Goal: Transaction & Acquisition: Obtain resource

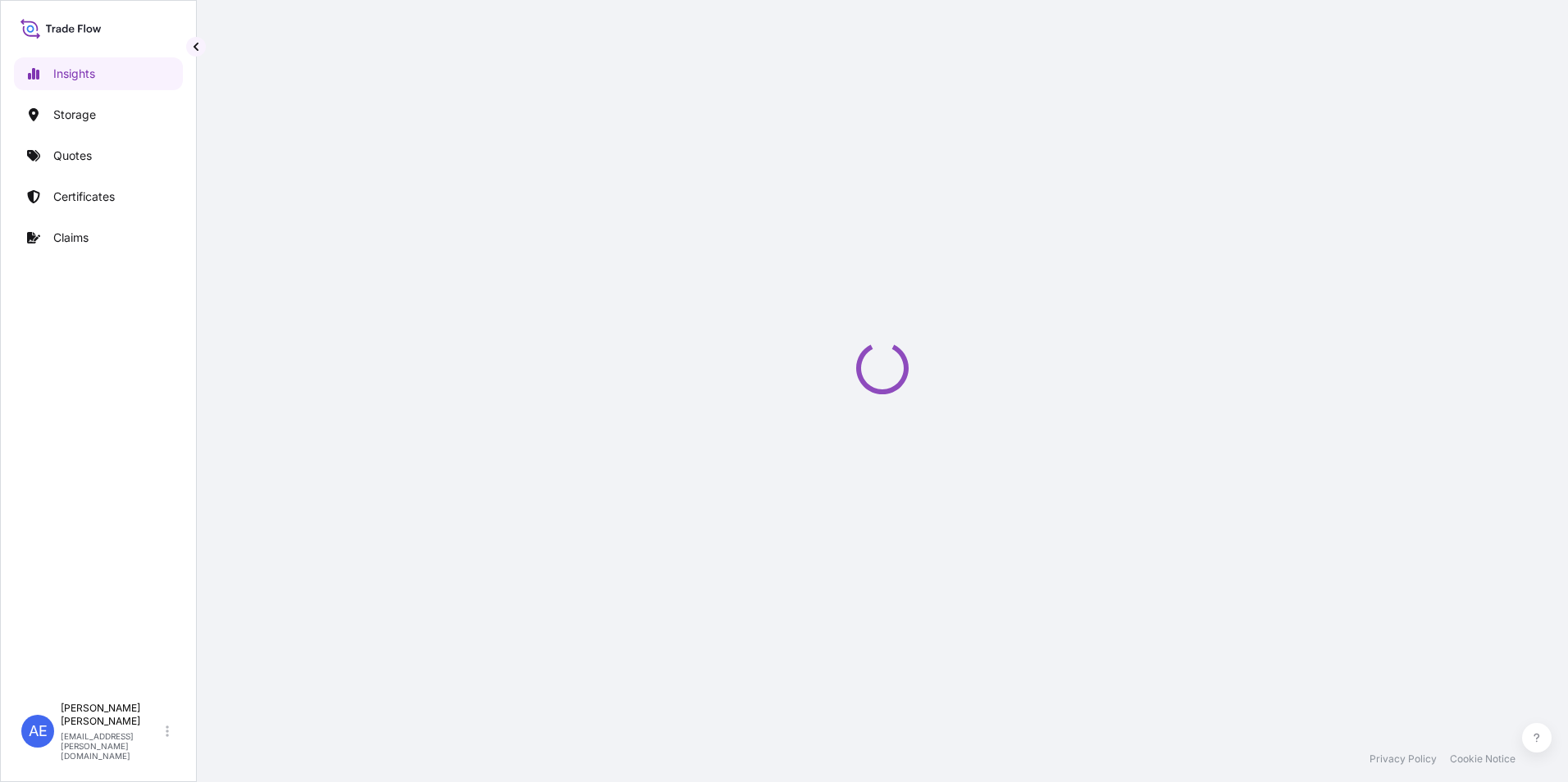
select select "2025"
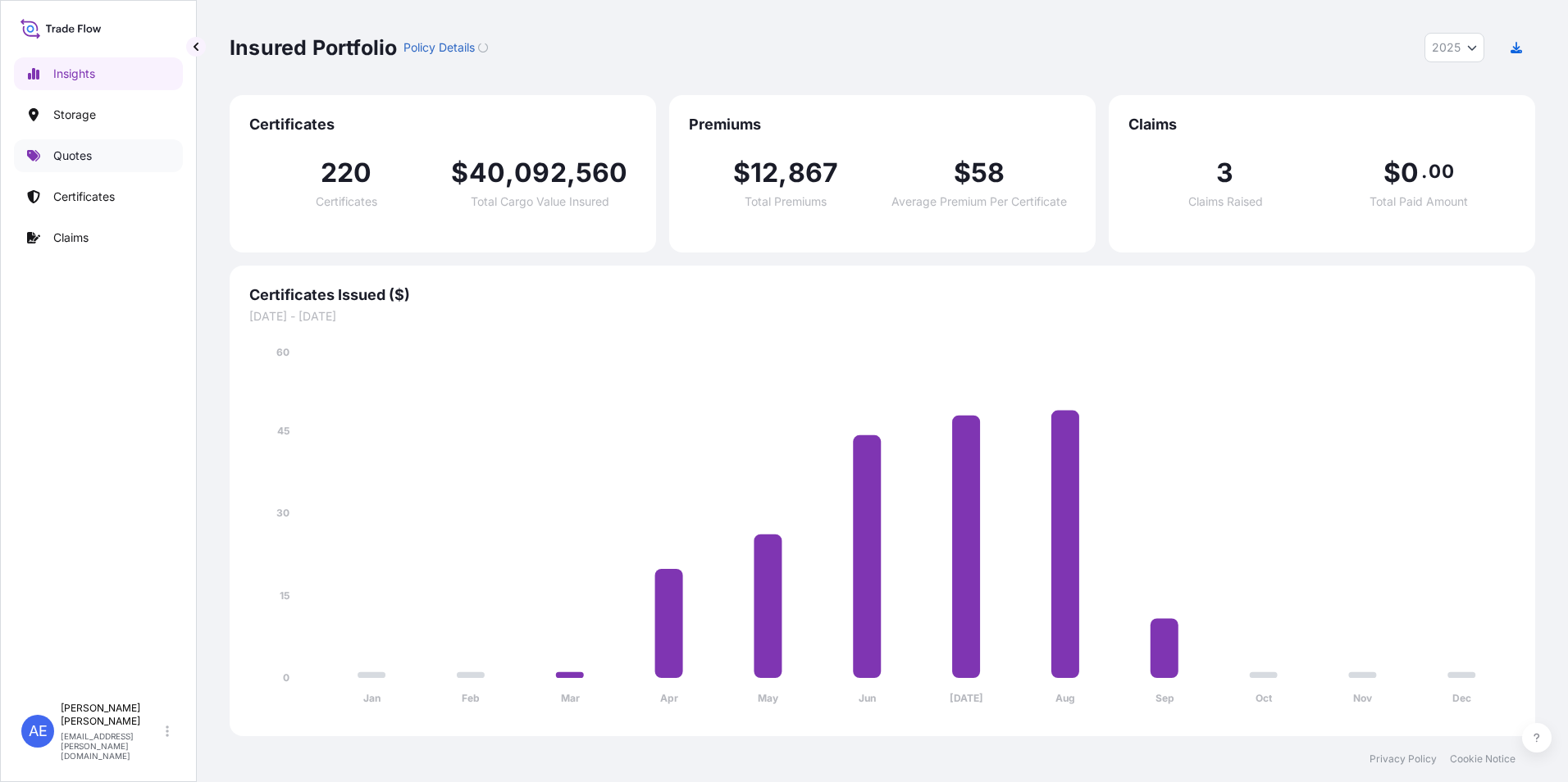
click at [89, 160] on p "Quotes" at bounding box center [72, 156] width 39 height 17
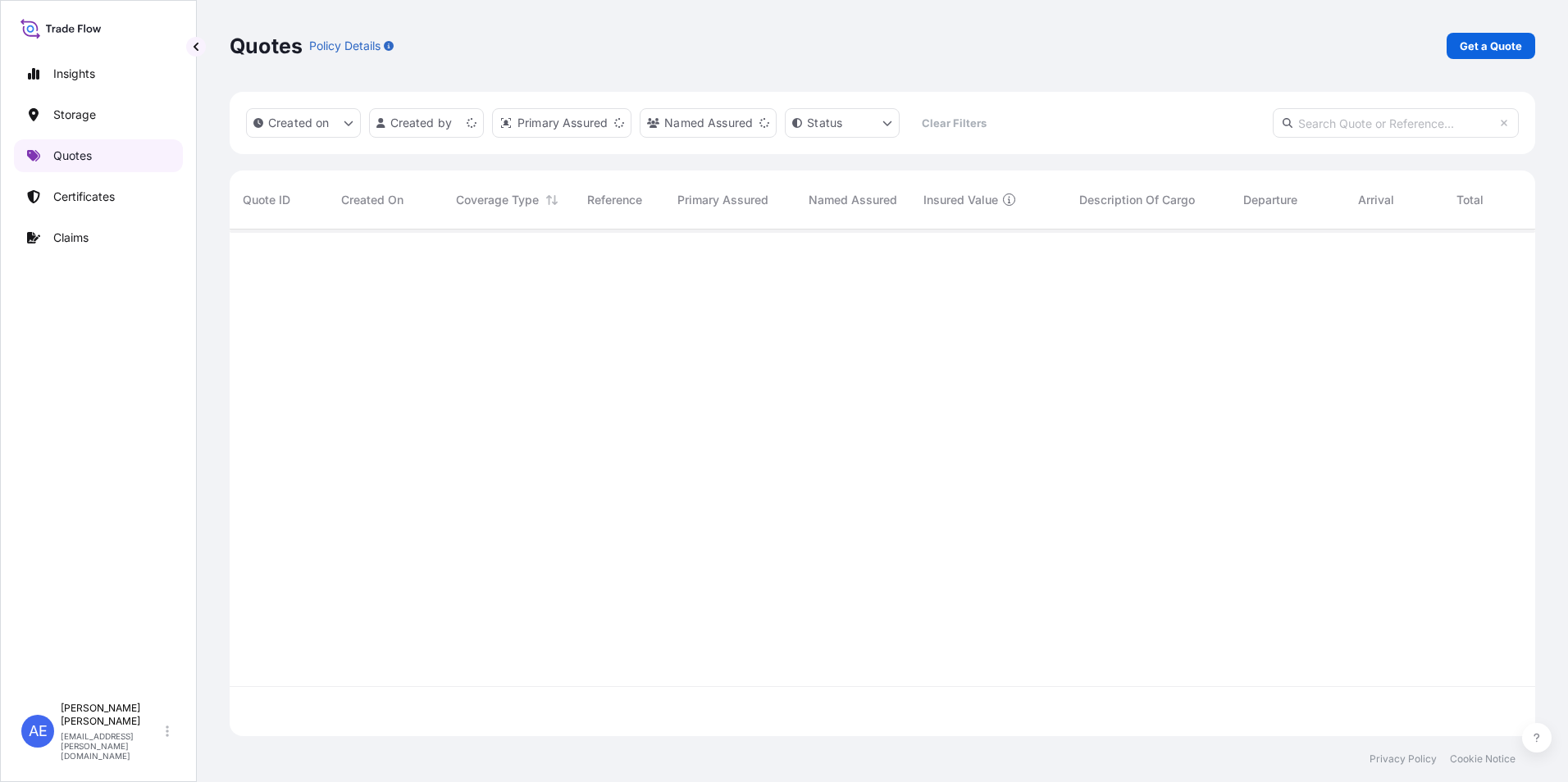
scroll to position [503, 1293]
click at [1500, 56] on link "Get a Quote" at bounding box center [1490, 45] width 88 height 26
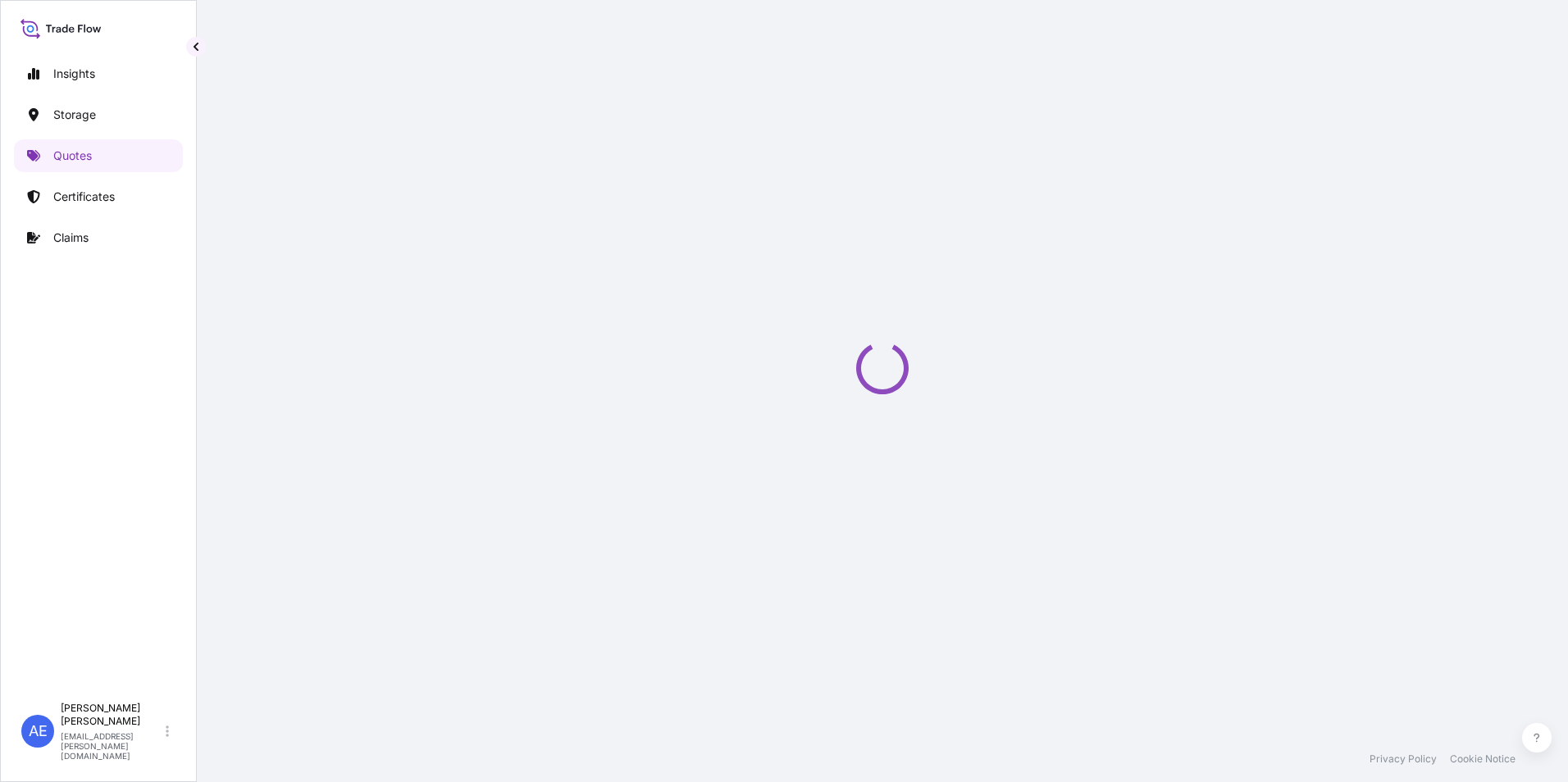
click at [1497, 50] on div "Loading" at bounding box center [882, 368] width 1305 height 737
select select "Water"
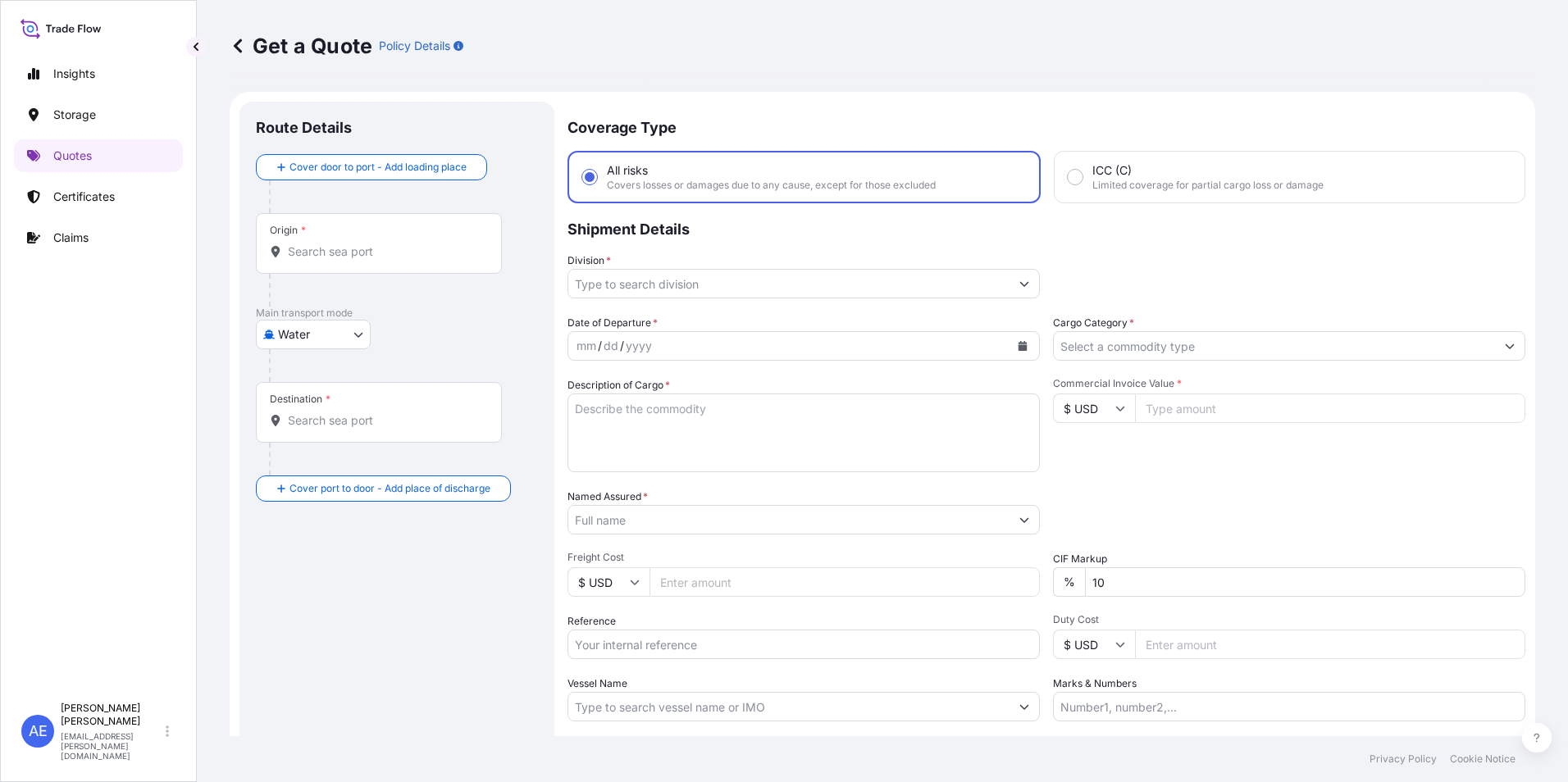
scroll to position [26, 0]
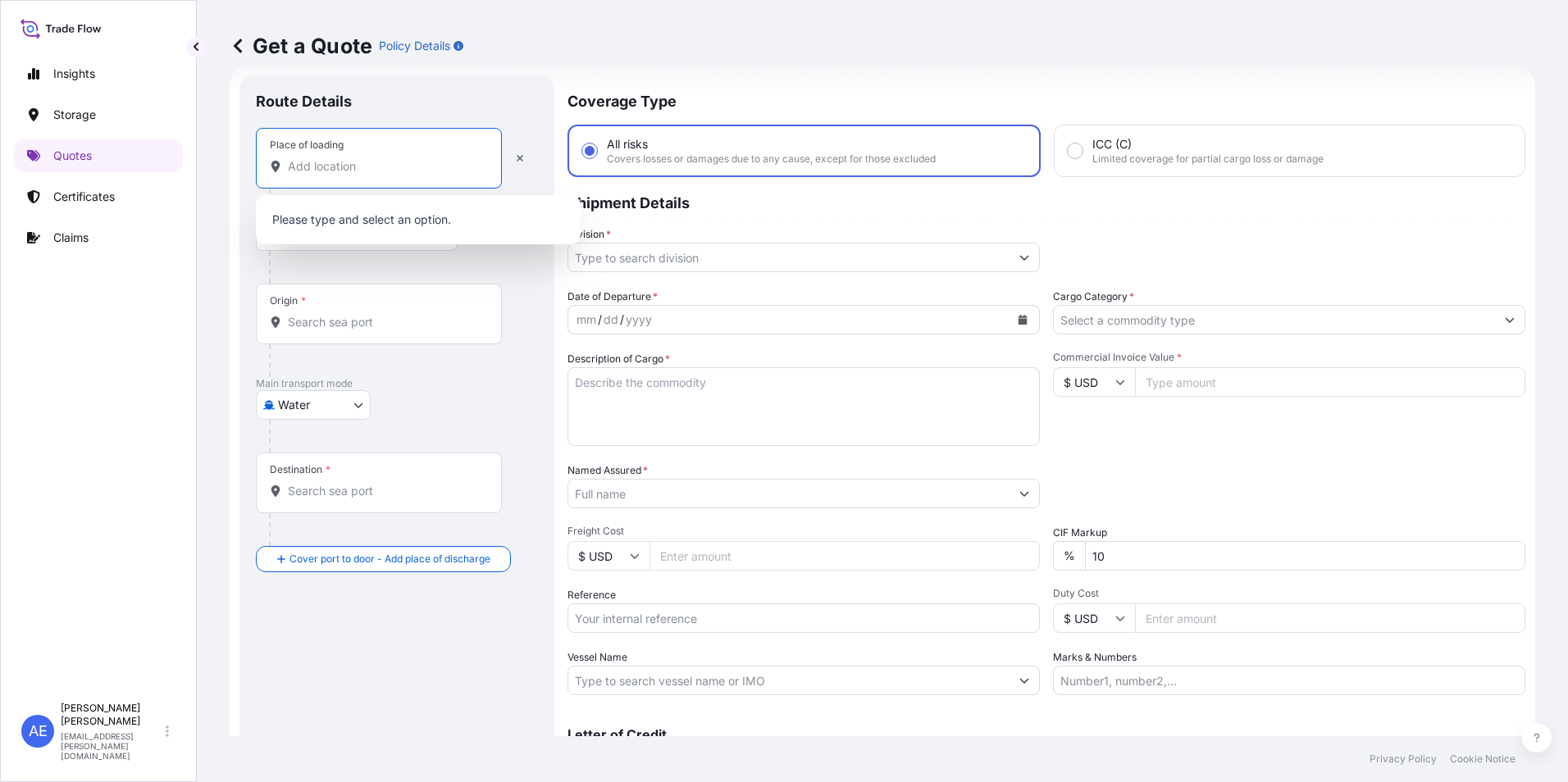
click at [357, 169] on input "Place of loading" at bounding box center [385, 166] width 193 height 17
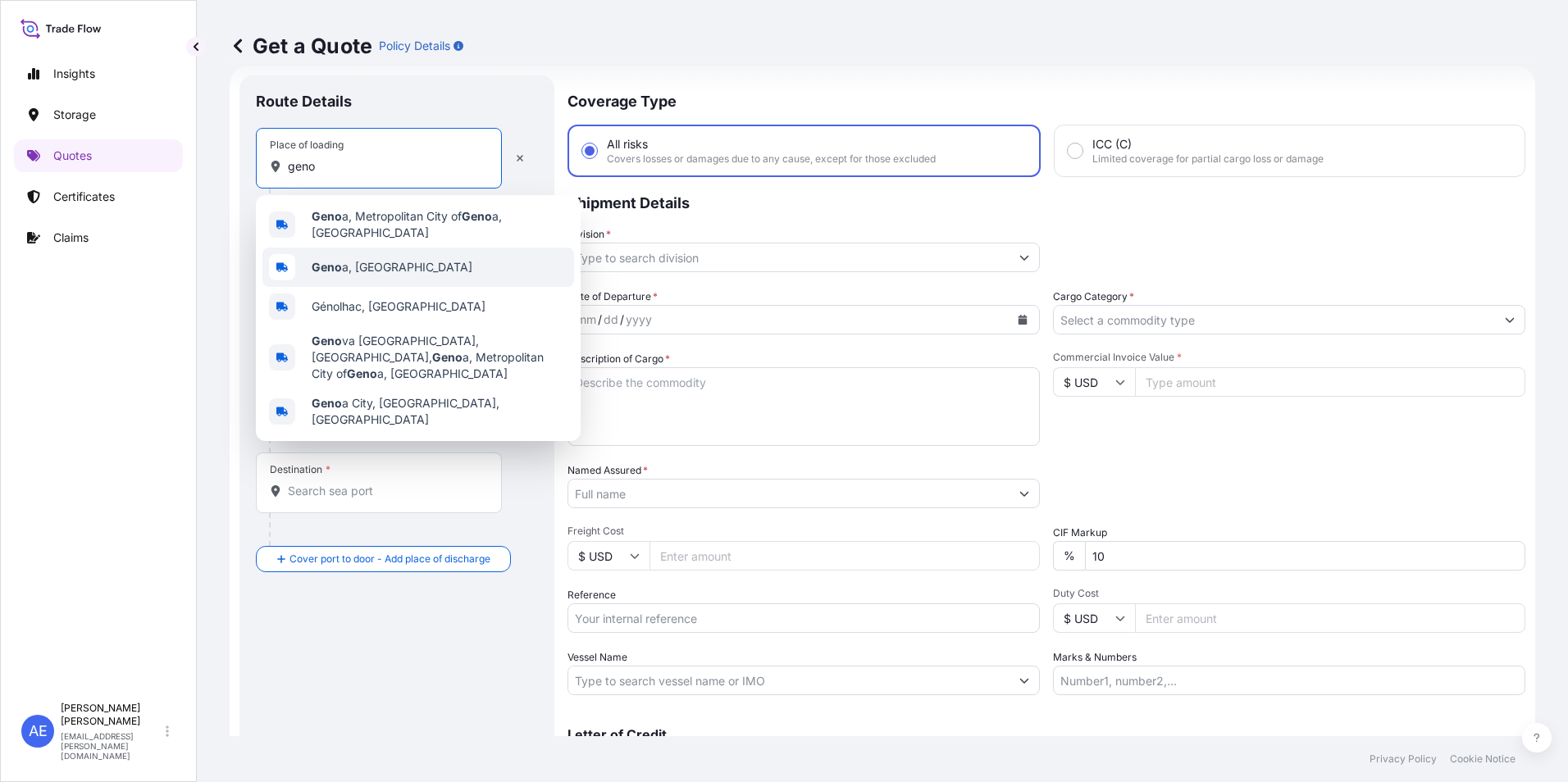
click at [375, 267] on span "Geno a, [GEOGRAPHIC_DATA]" at bounding box center [391, 268] width 160 height 17
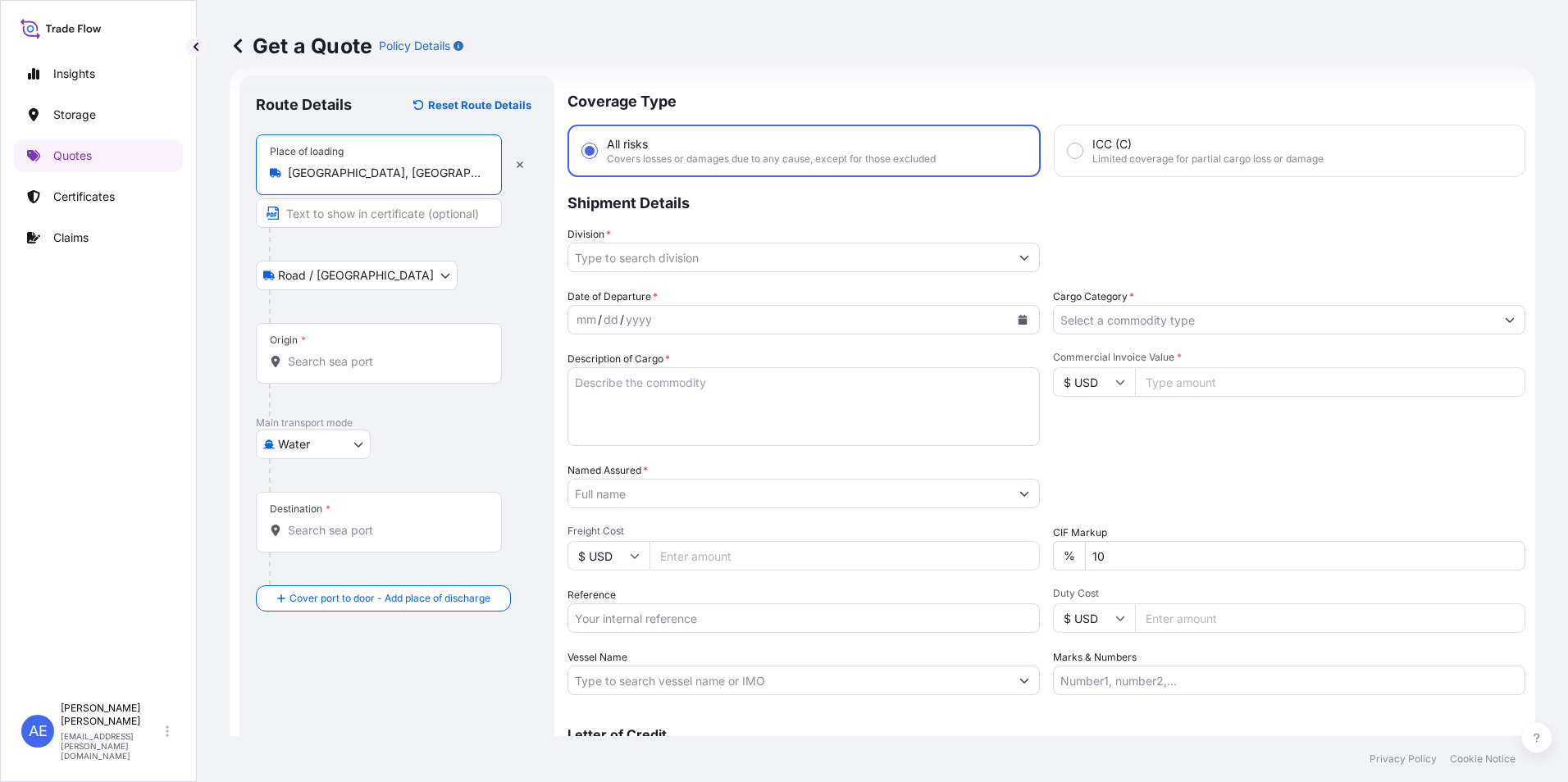
type input "[GEOGRAPHIC_DATA], [GEOGRAPHIC_DATA]"
click at [359, 358] on input "Origin *" at bounding box center [385, 362] width 193 height 17
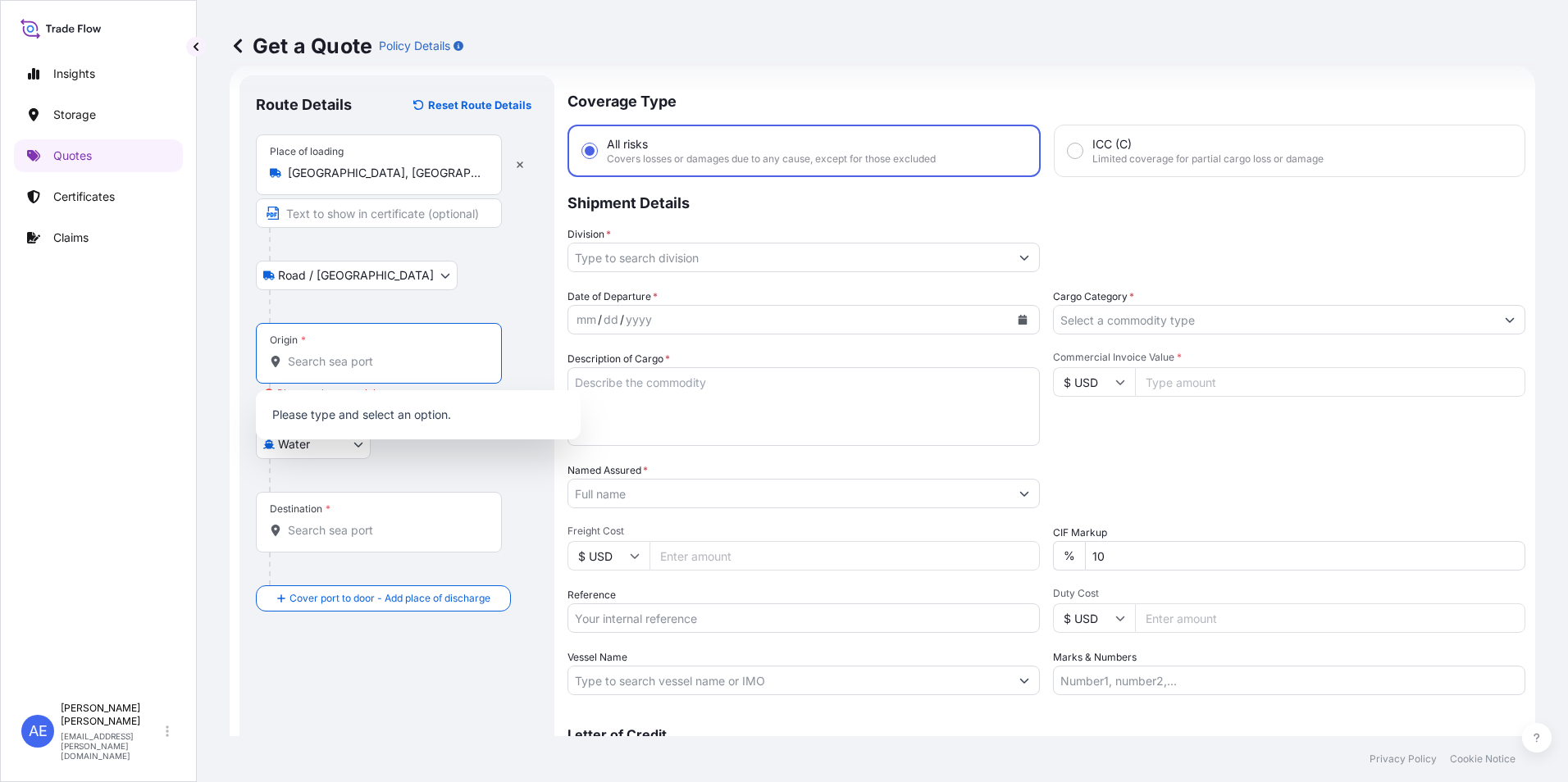
click at [384, 349] on div "Origin *" at bounding box center [379, 354] width 246 height 60
click at [384, 354] on input "Origin * Please select an origin" at bounding box center [385, 362] width 193 height 17
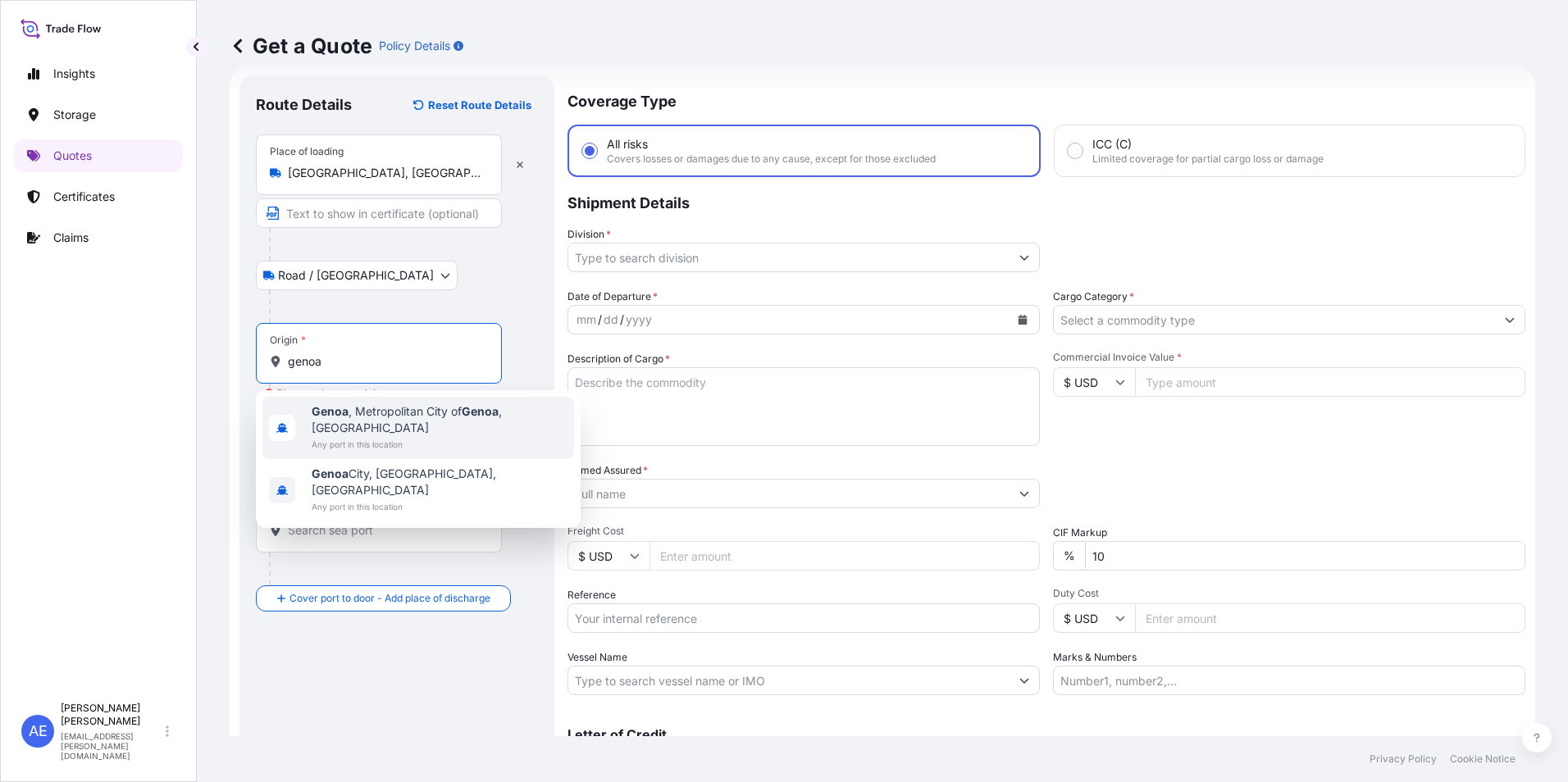
click at [389, 417] on span "[GEOGRAPHIC_DATA] , [GEOGRAPHIC_DATA] of [GEOGRAPHIC_DATA] , [GEOGRAPHIC_DATA]" at bounding box center [439, 419] width 256 height 33
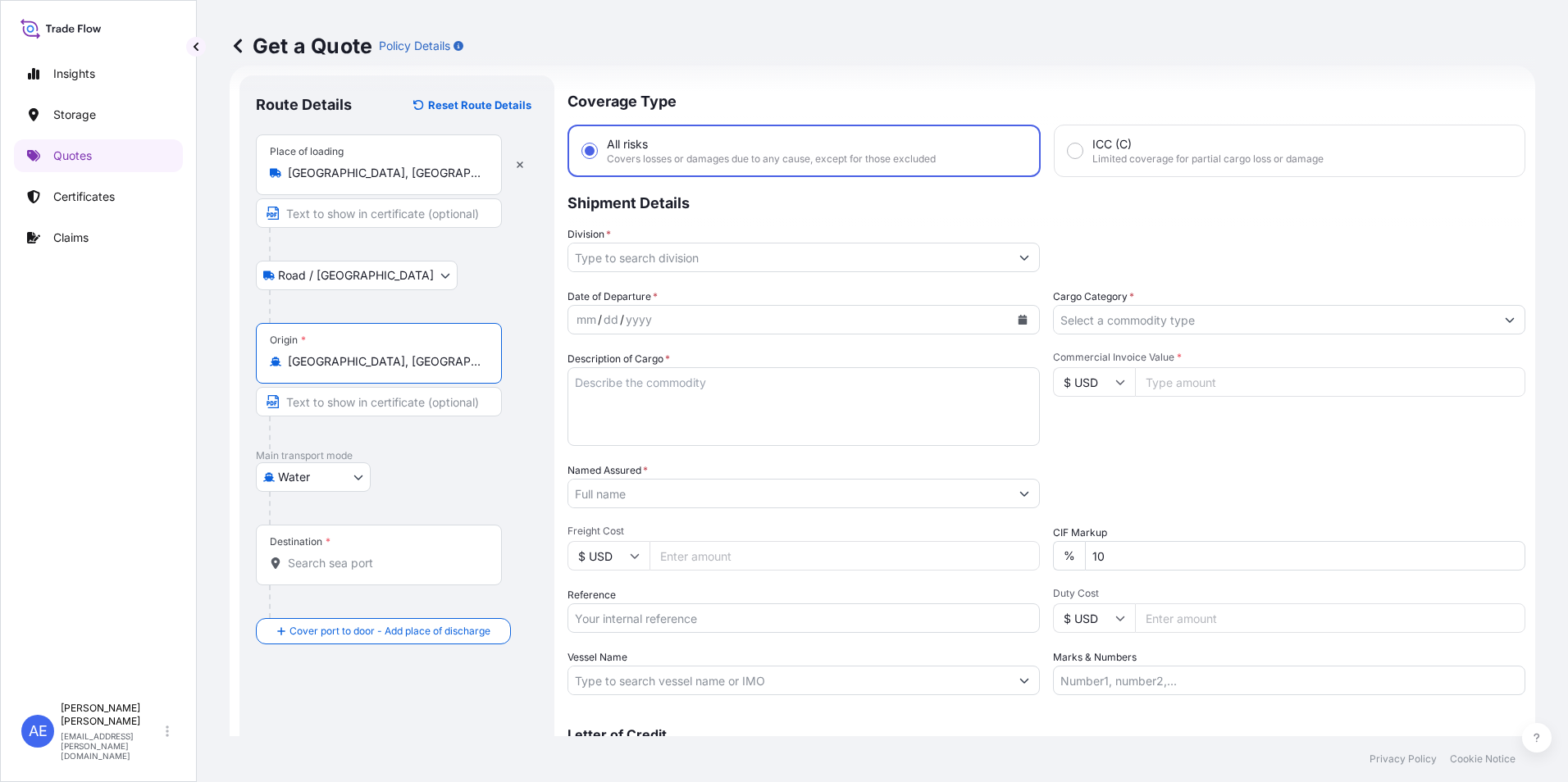
type input "[GEOGRAPHIC_DATA], [GEOGRAPHIC_DATA] of [GEOGRAPHIC_DATA], [GEOGRAPHIC_DATA]"
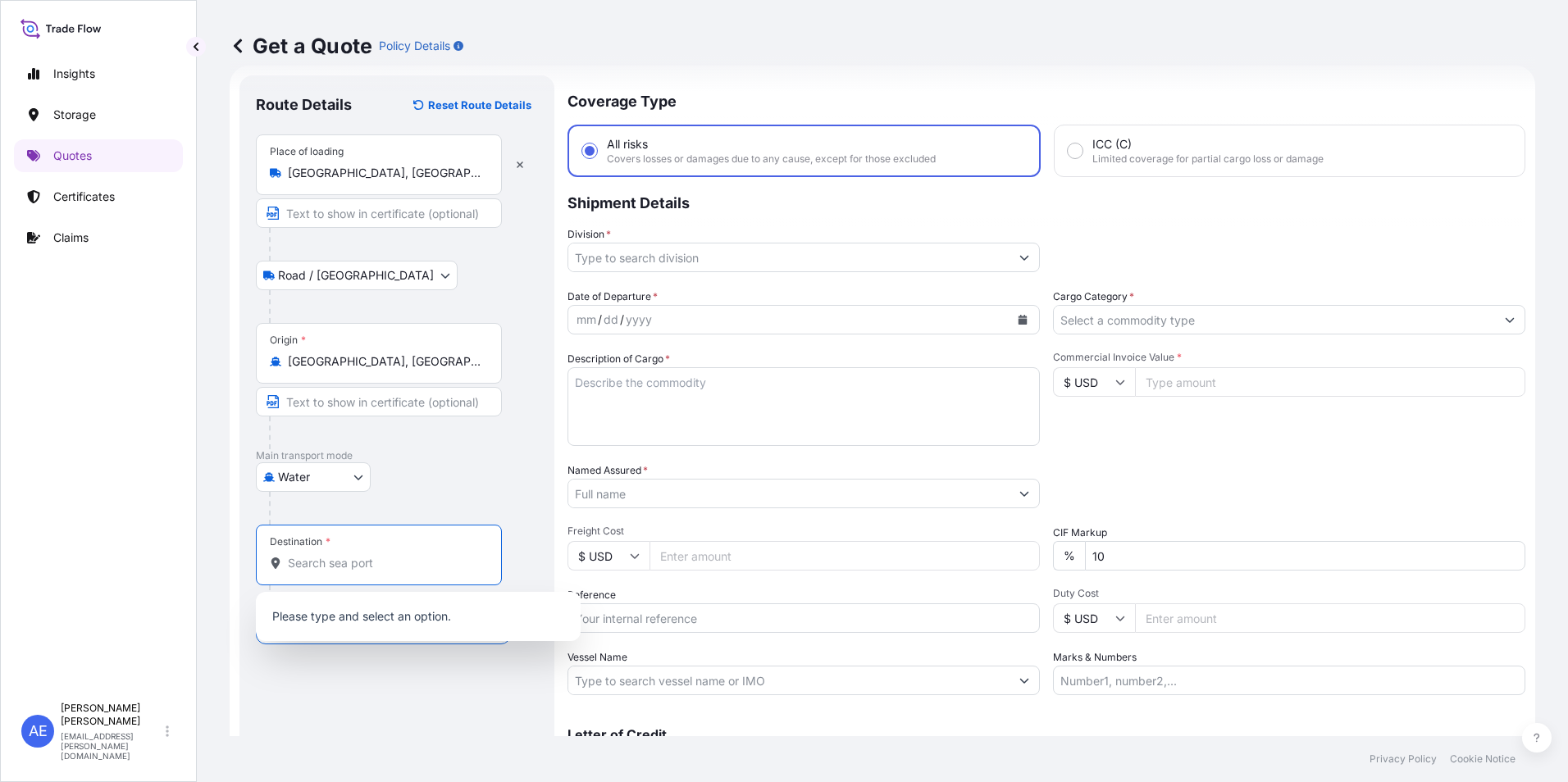
click at [313, 556] on input "Destination *" at bounding box center [385, 564] width 193 height 17
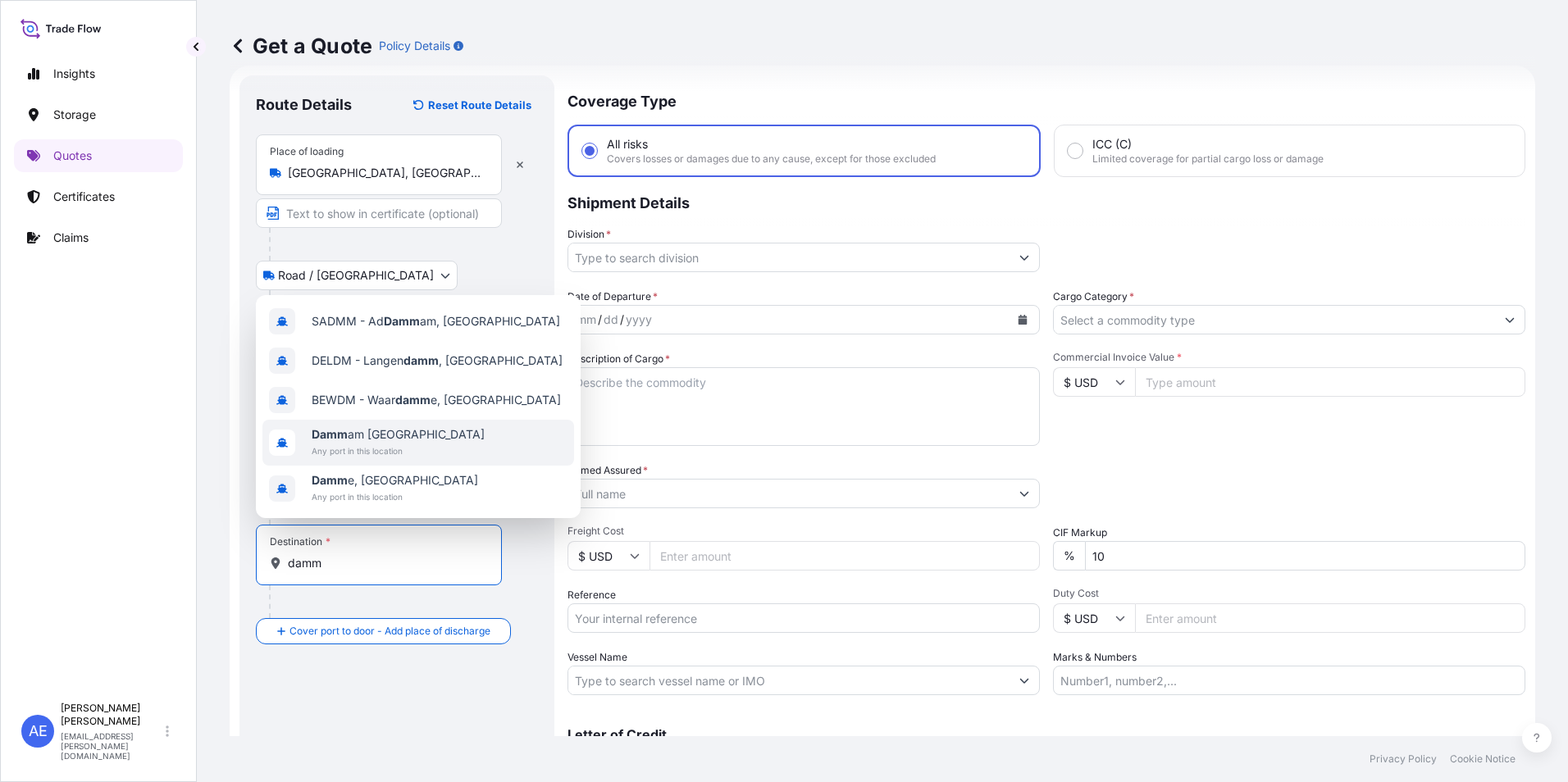
click at [381, 440] on span "Damm am [GEOGRAPHIC_DATA]" at bounding box center [398, 435] width 173 height 17
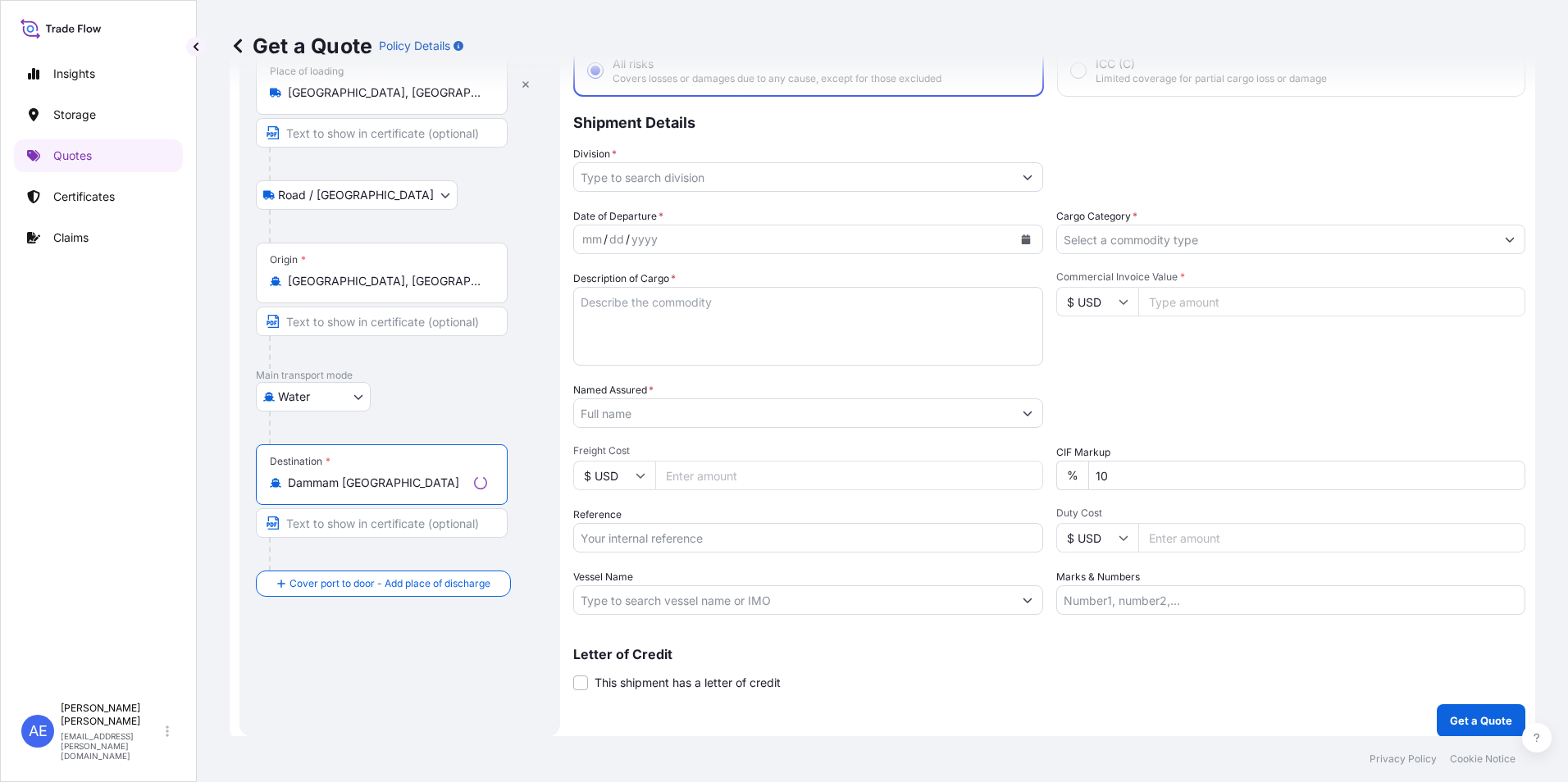
scroll to position [118, 0]
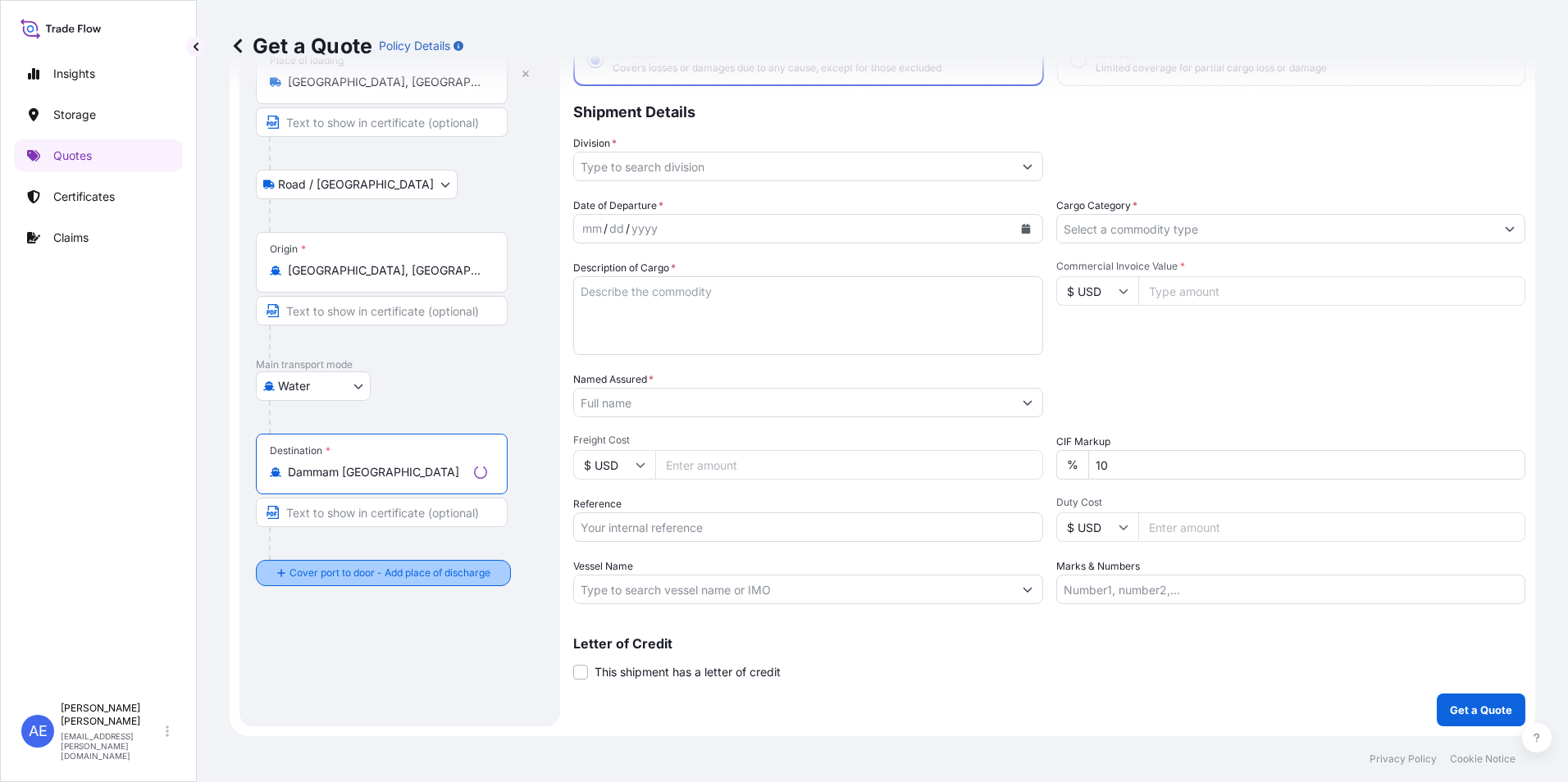
type input "Dammam [GEOGRAPHIC_DATA]"
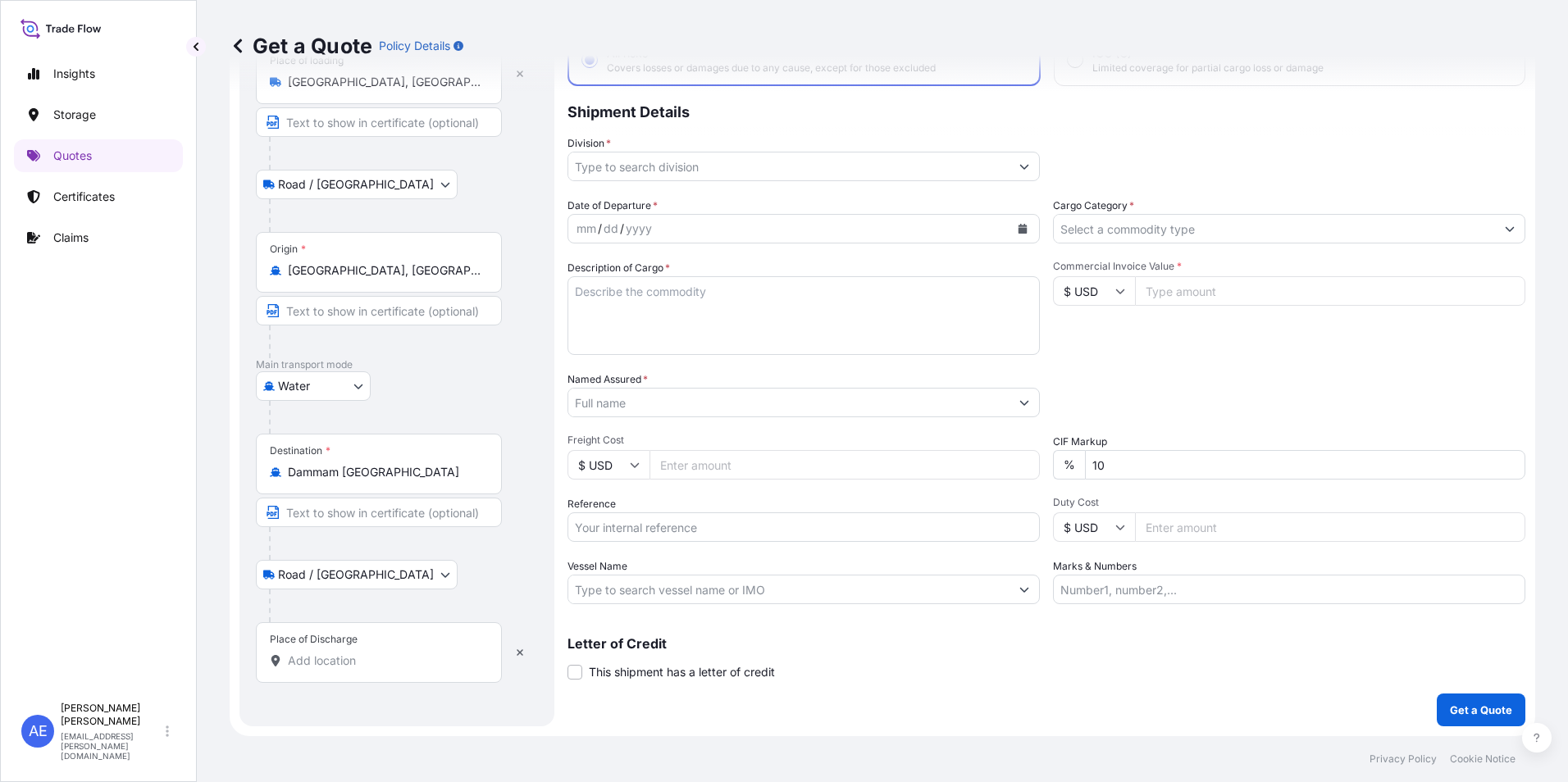
click at [338, 639] on div "Place of Discharge" at bounding box center [313, 640] width 87 height 13
click at [338, 653] on input "Place of Discharge" at bounding box center [385, 661] width 193 height 17
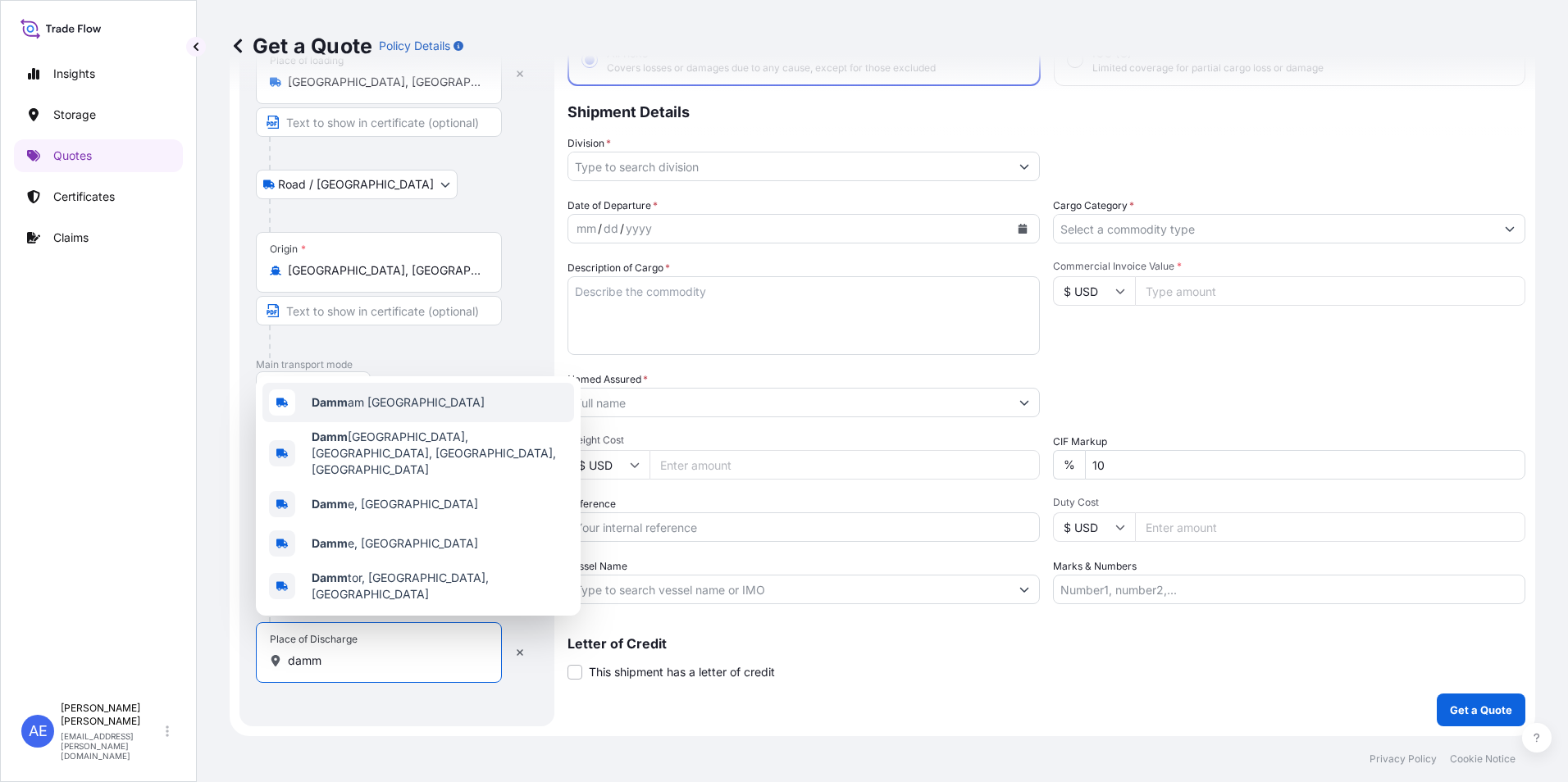
click at [363, 411] on span "Damm am [GEOGRAPHIC_DATA]" at bounding box center [398, 403] width 173 height 17
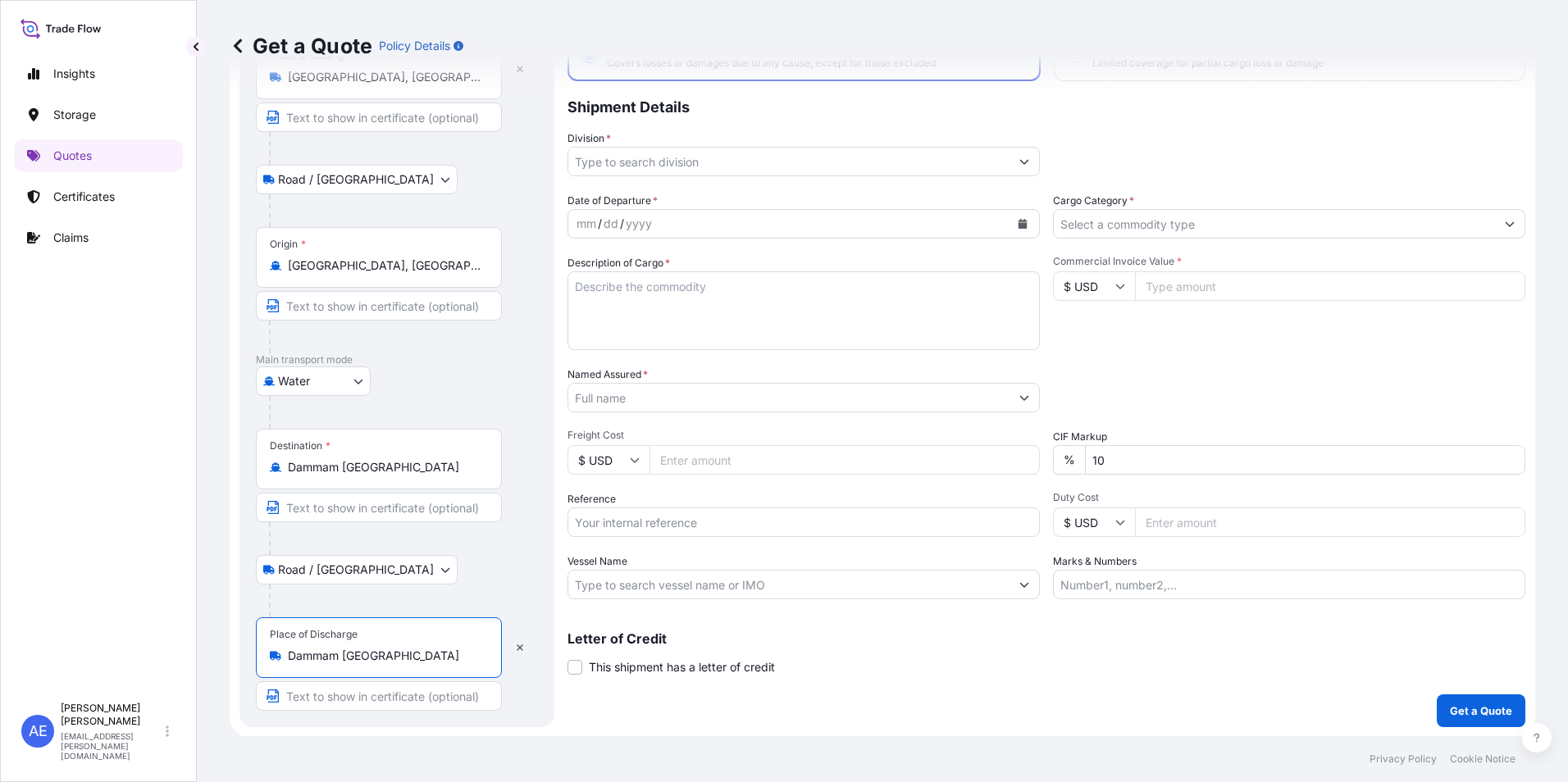
scroll to position [123, 0]
type input "Dammam [GEOGRAPHIC_DATA]"
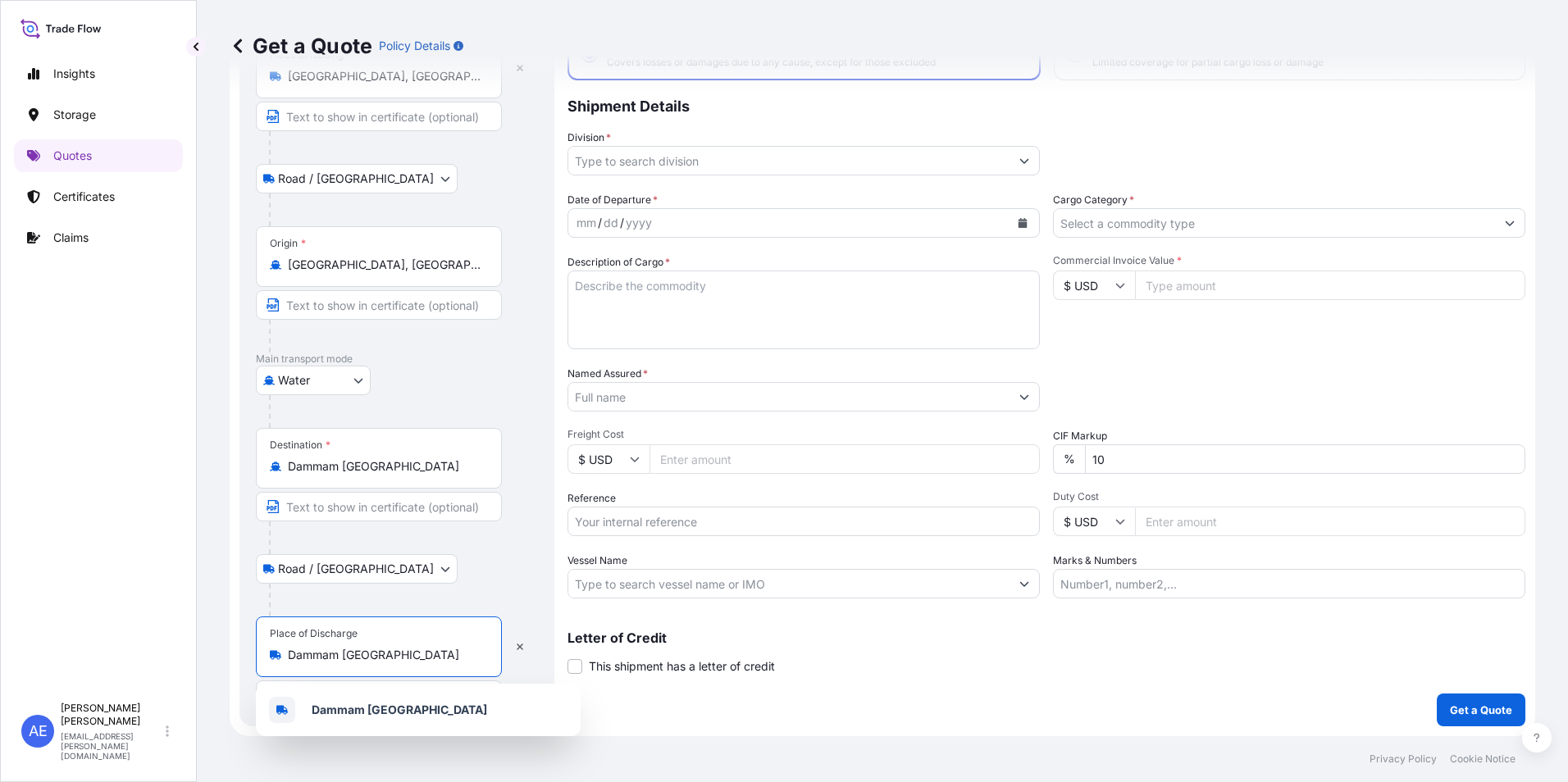
click at [1021, 224] on icon "Calendar" at bounding box center [1023, 223] width 10 height 10
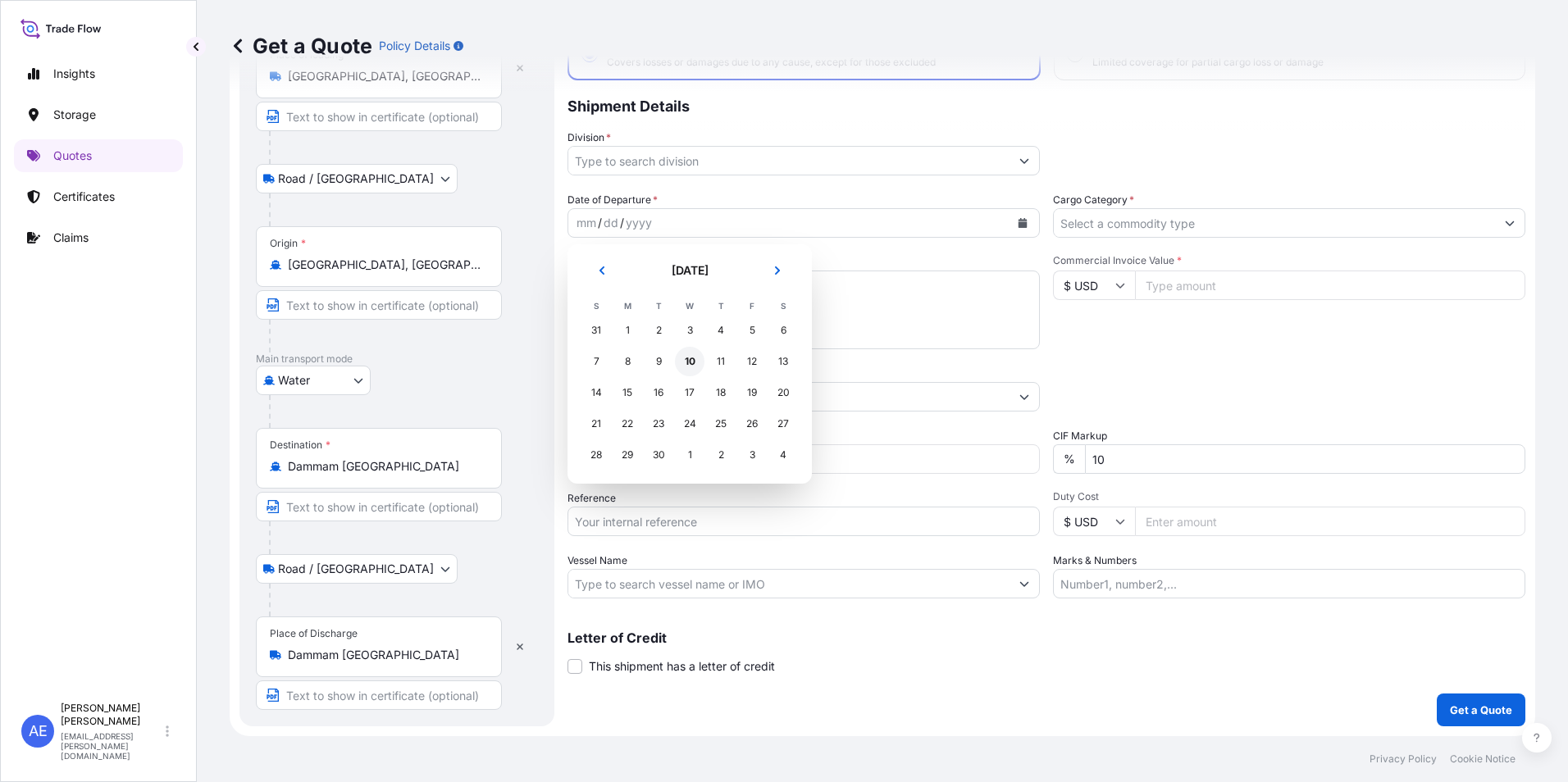
click at [683, 362] on div "10" at bounding box center [690, 361] width 29 height 29
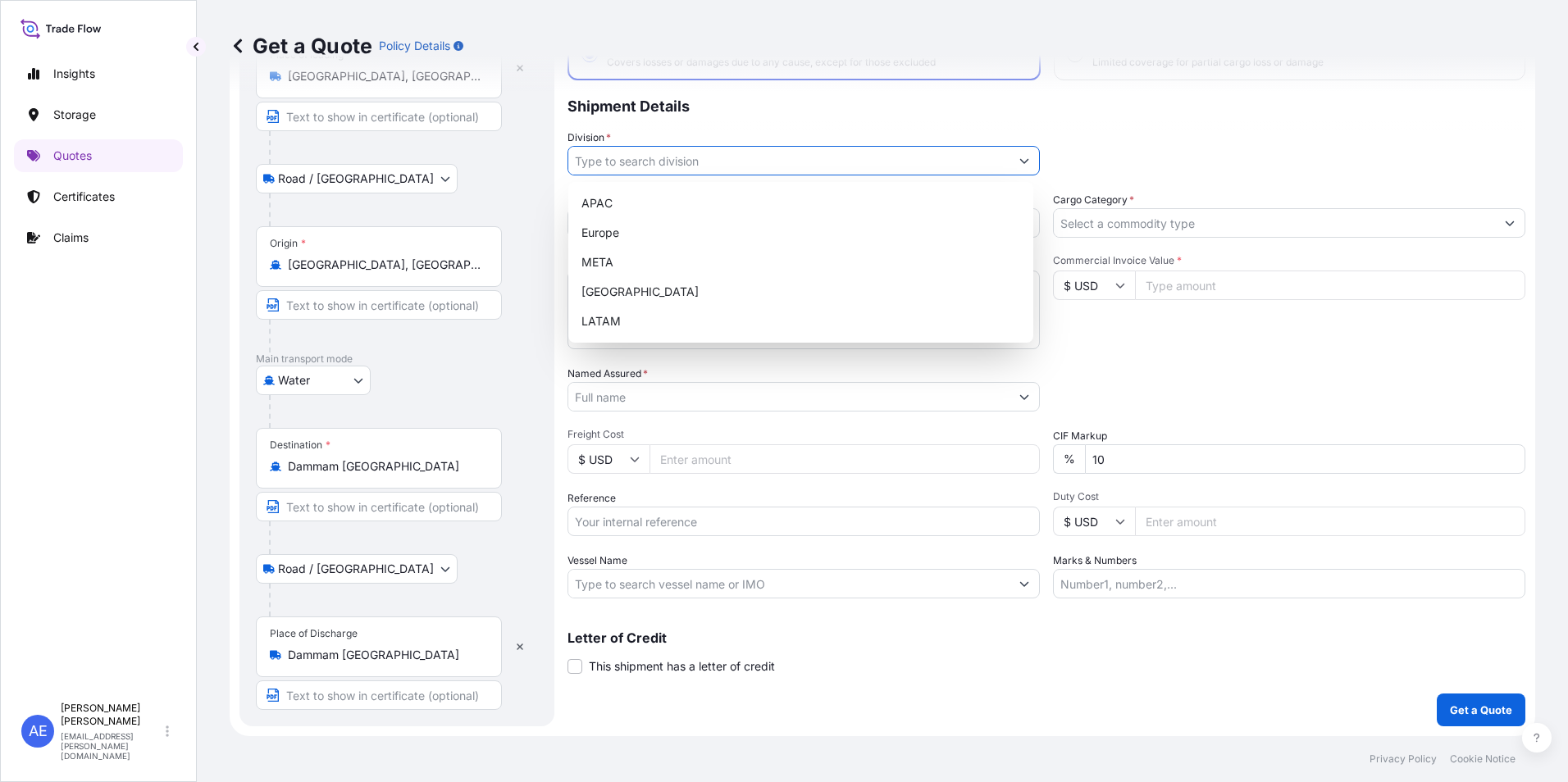
click at [851, 167] on input "Division *" at bounding box center [789, 160] width 441 height 29
click at [664, 267] on div "META" at bounding box center [800, 262] width 452 height 29
type input "META"
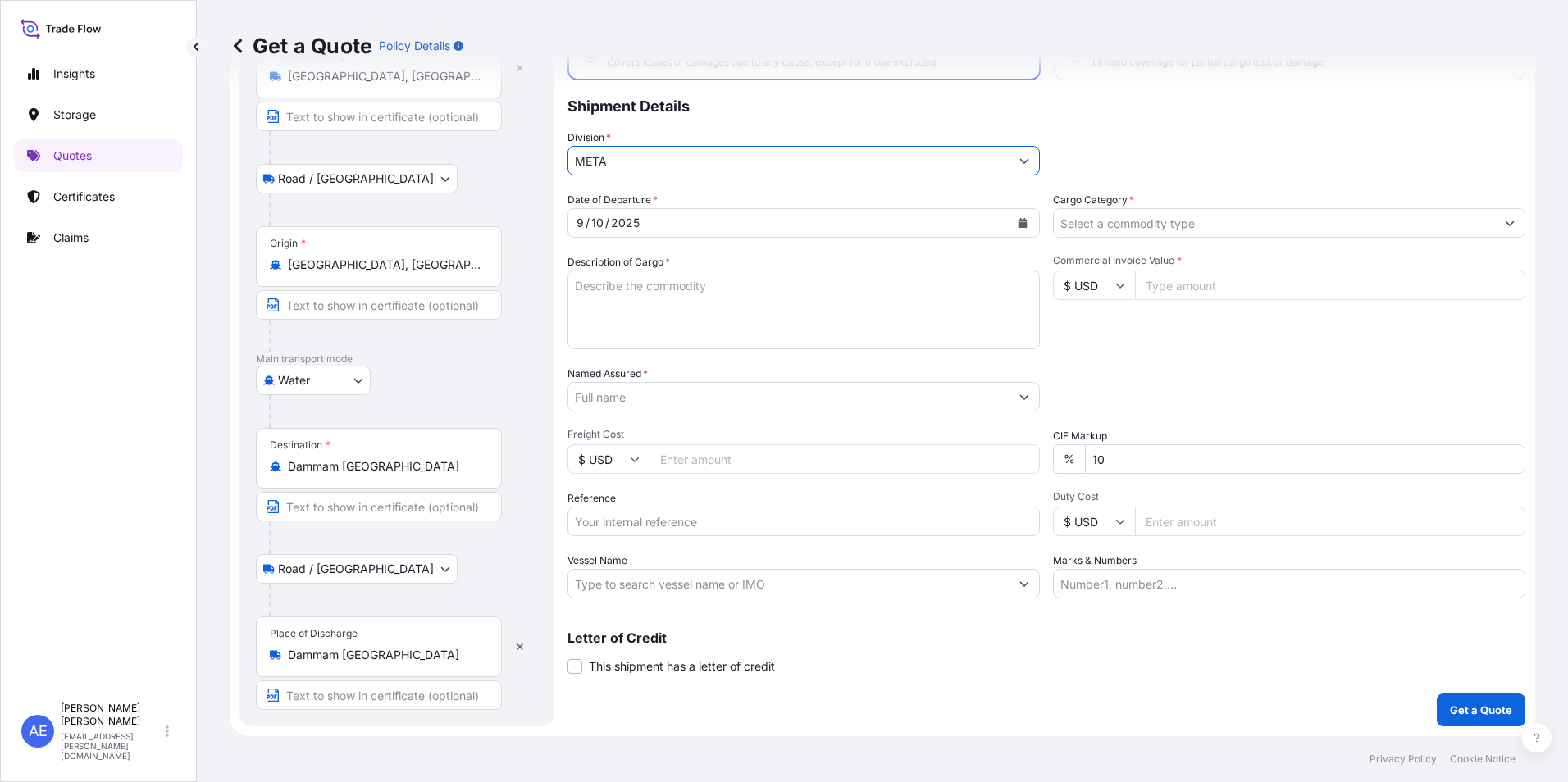
click at [1161, 222] on input "Cargo Category *" at bounding box center [1274, 223] width 441 height 29
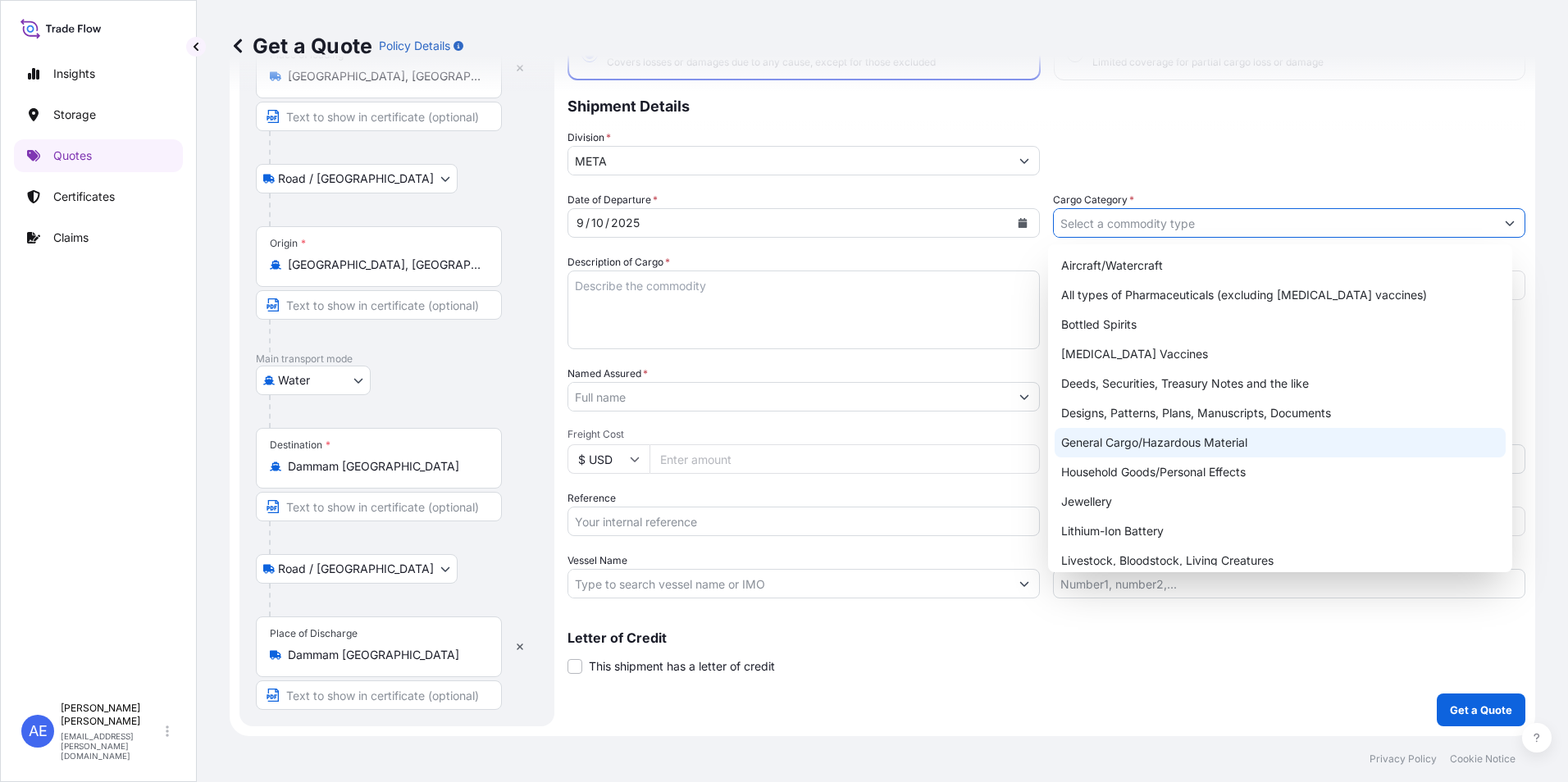
click at [1157, 442] on div "General Cargo/Hazardous Material" at bounding box center [1281, 443] width 452 height 29
type input "General Cargo/Hazardous Material"
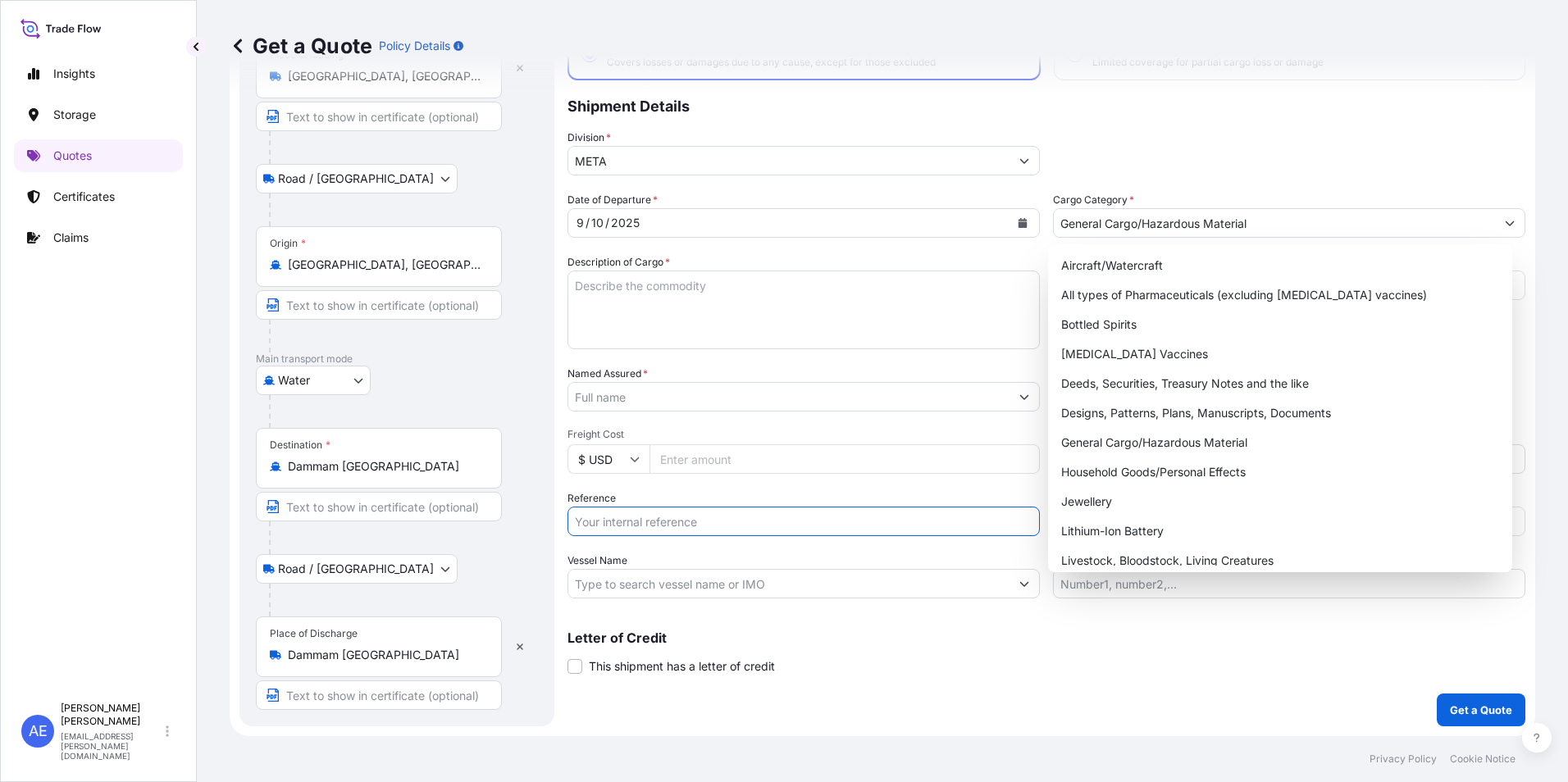
click at [650, 527] on input "Reference" at bounding box center [804, 521] width 472 height 29
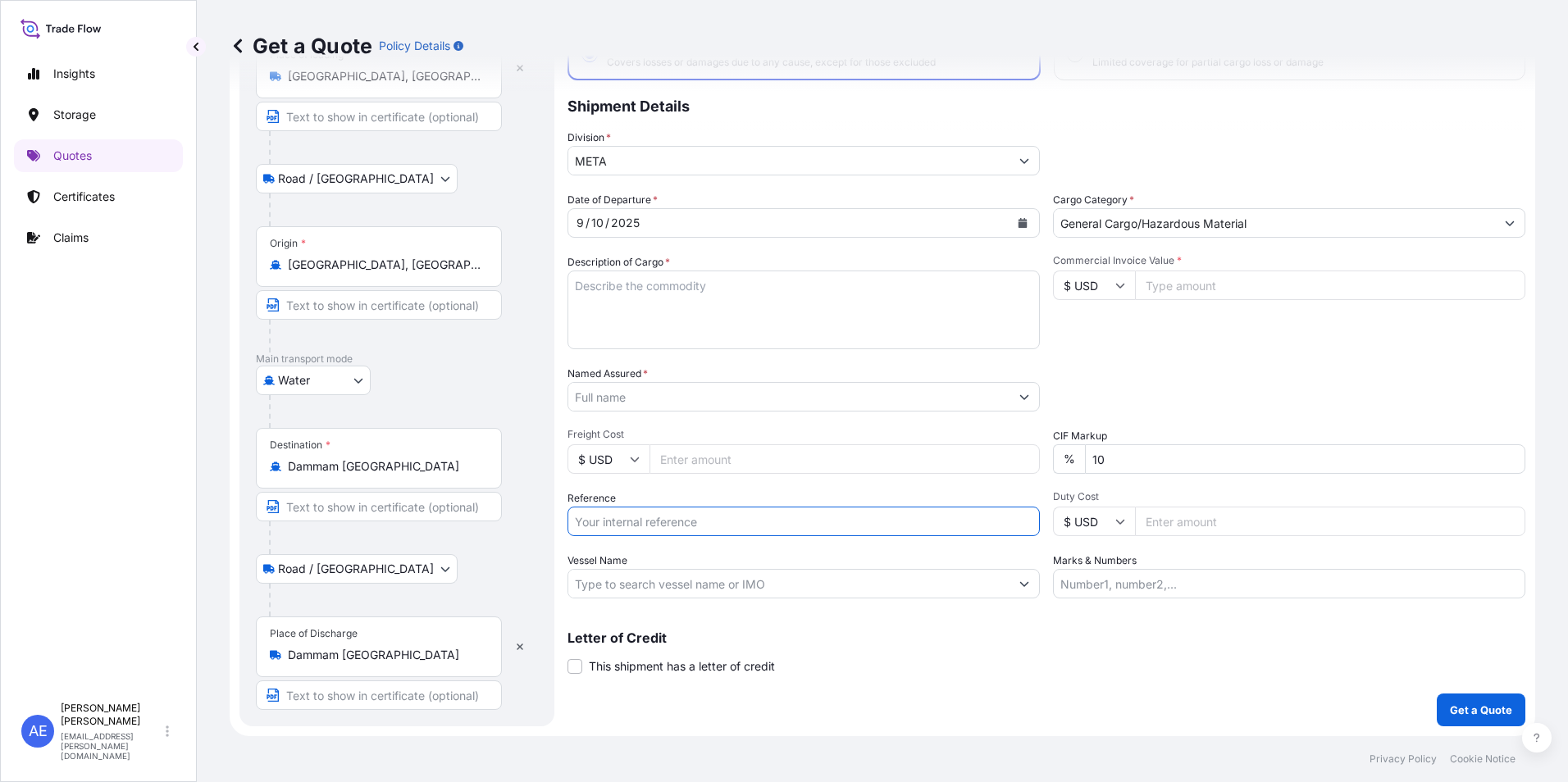
paste input "SSLS3149"
type input "SSLS3149"
click at [635, 315] on textarea "Description of Cargo *" at bounding box center [804, 310] width 472 height 79
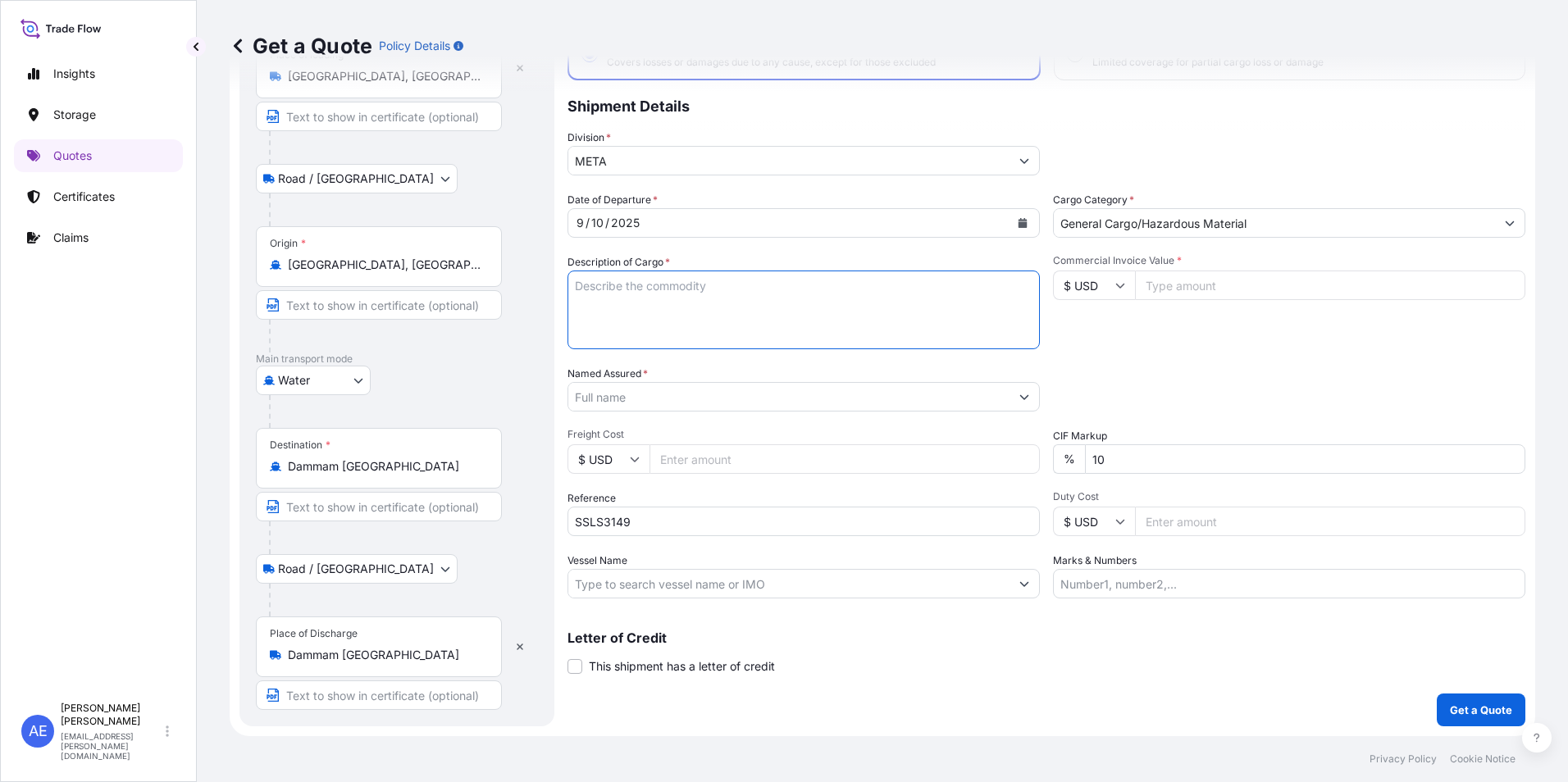
paste textarea "Cleaning Towels for Press Plates, Stainless Steel Press Plates"
type textarea "Cleaning Towels for Press Plates, Stainless Steel Press Plates"
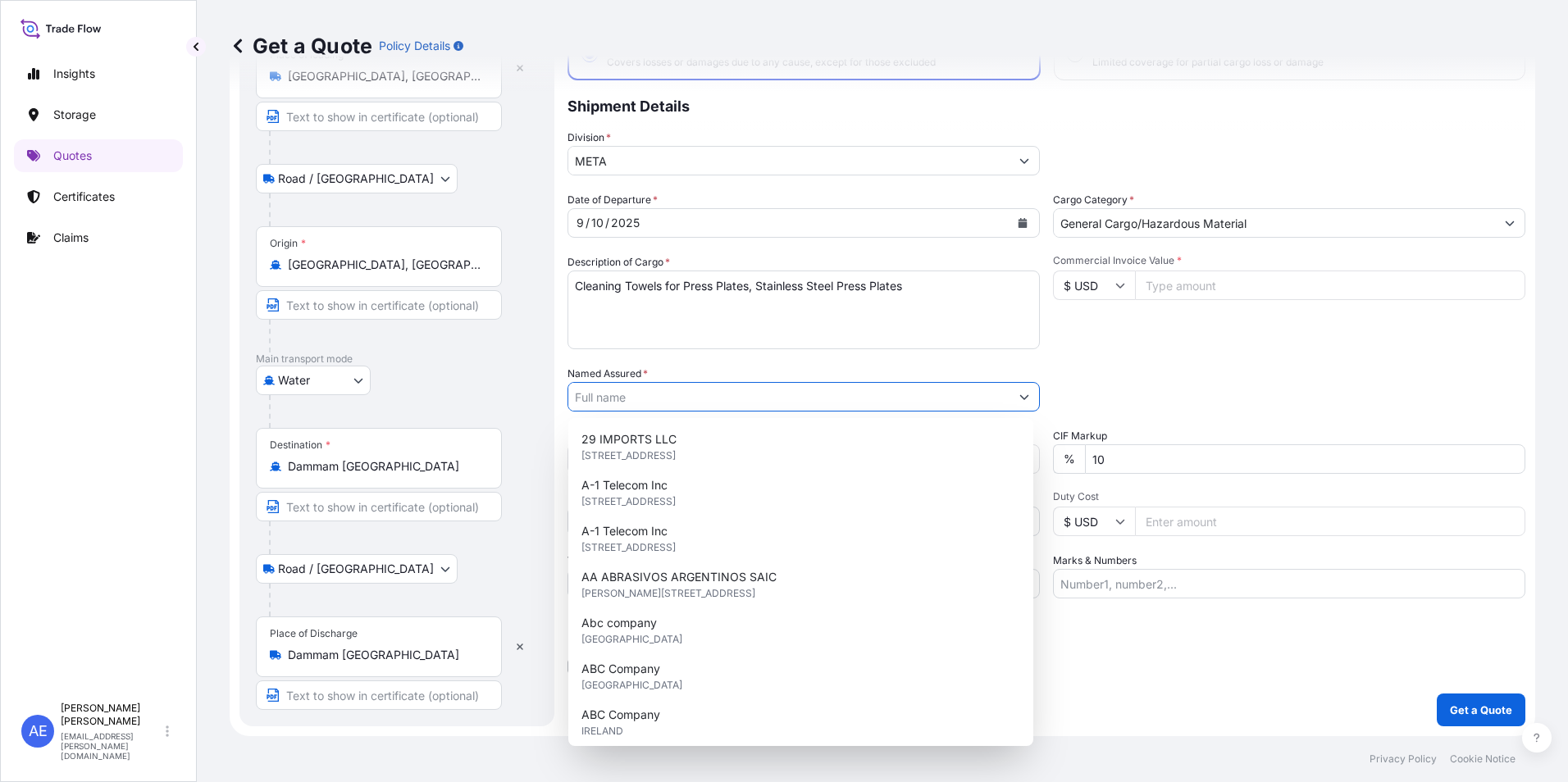
click at [650, 396] on input "Named Assured *" at bounding box center [789, 396] width 441 height 29
paste input "Golden Chip Company (GCC)"
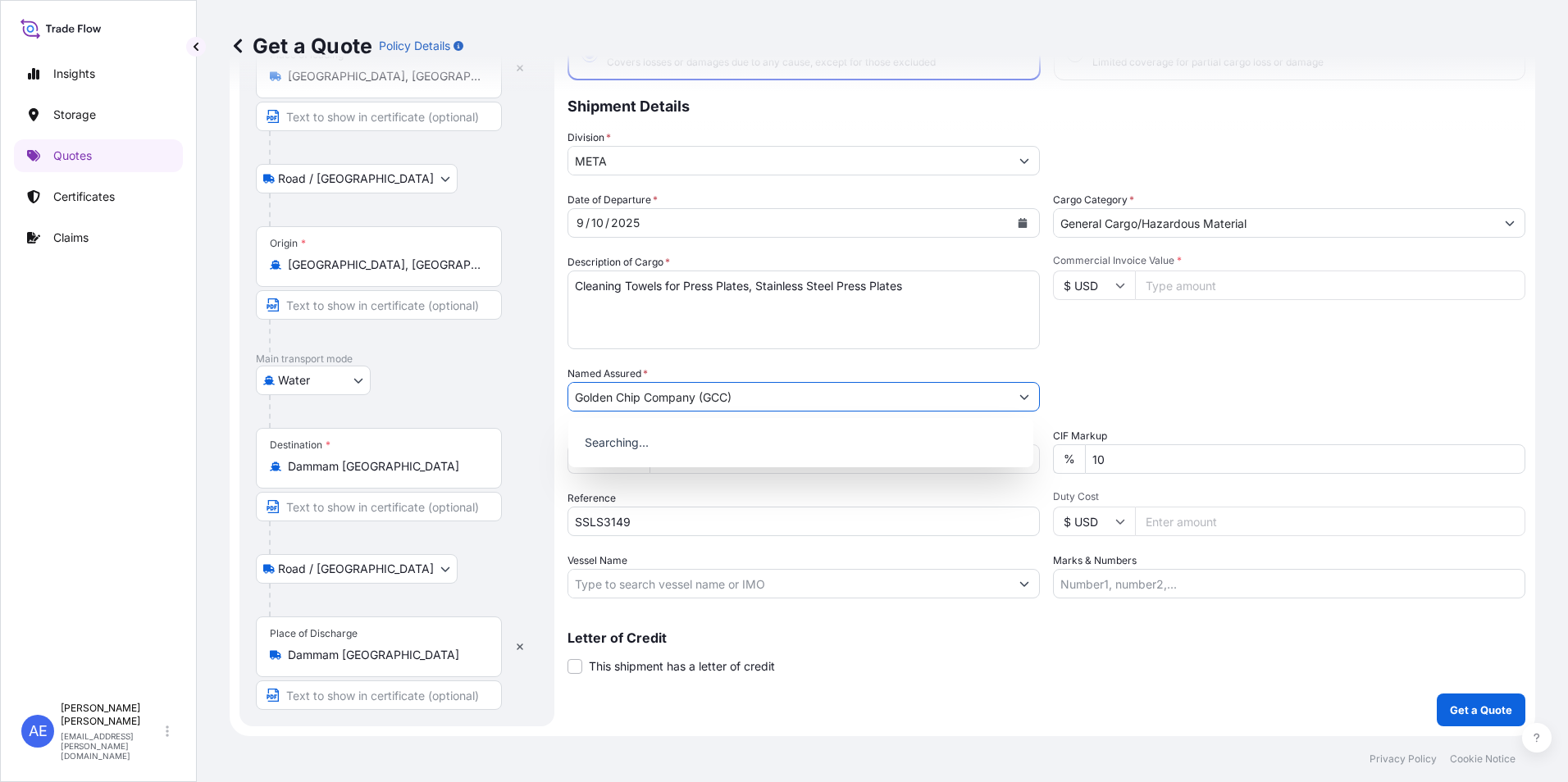
type input "Golden Chip Company (GCC)"
click at [1156, 393] on div "Packing Category Type to search a container mode Please select a primary mode o…" at bounding box center [1289, 388] width 472 height 46
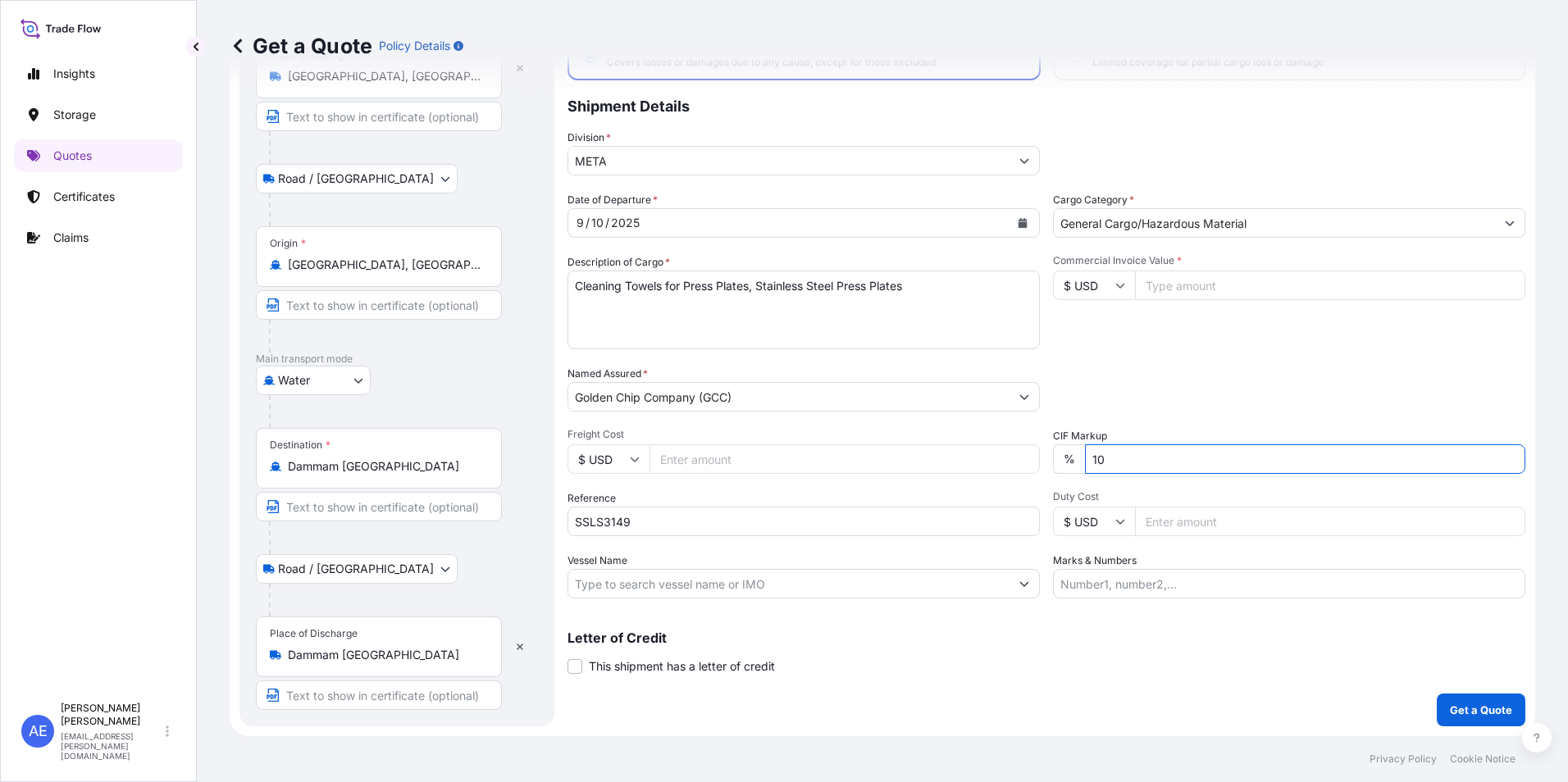
drag, startPoint x: 1176, startPoint y: 454, endPoint x: 717, endPoint y: 494, distance: 460.7
click at [800, 494] on div "Date of Departure * [DATE] Cargo Category * General Cargo/Hazardous Material De…" at bounding box center [1046, 395] width 957 height 407
type input "0"
click at [1195, 414] on div "Date of Departure * [DATE] Cargo Category * General Cargo/Hazardous Material De…" at bounding box center [1046, 395] width 957 height 407
click at [1123, 288] on input "$ USD" at bounding box center [1094, 285] width 82 height 29
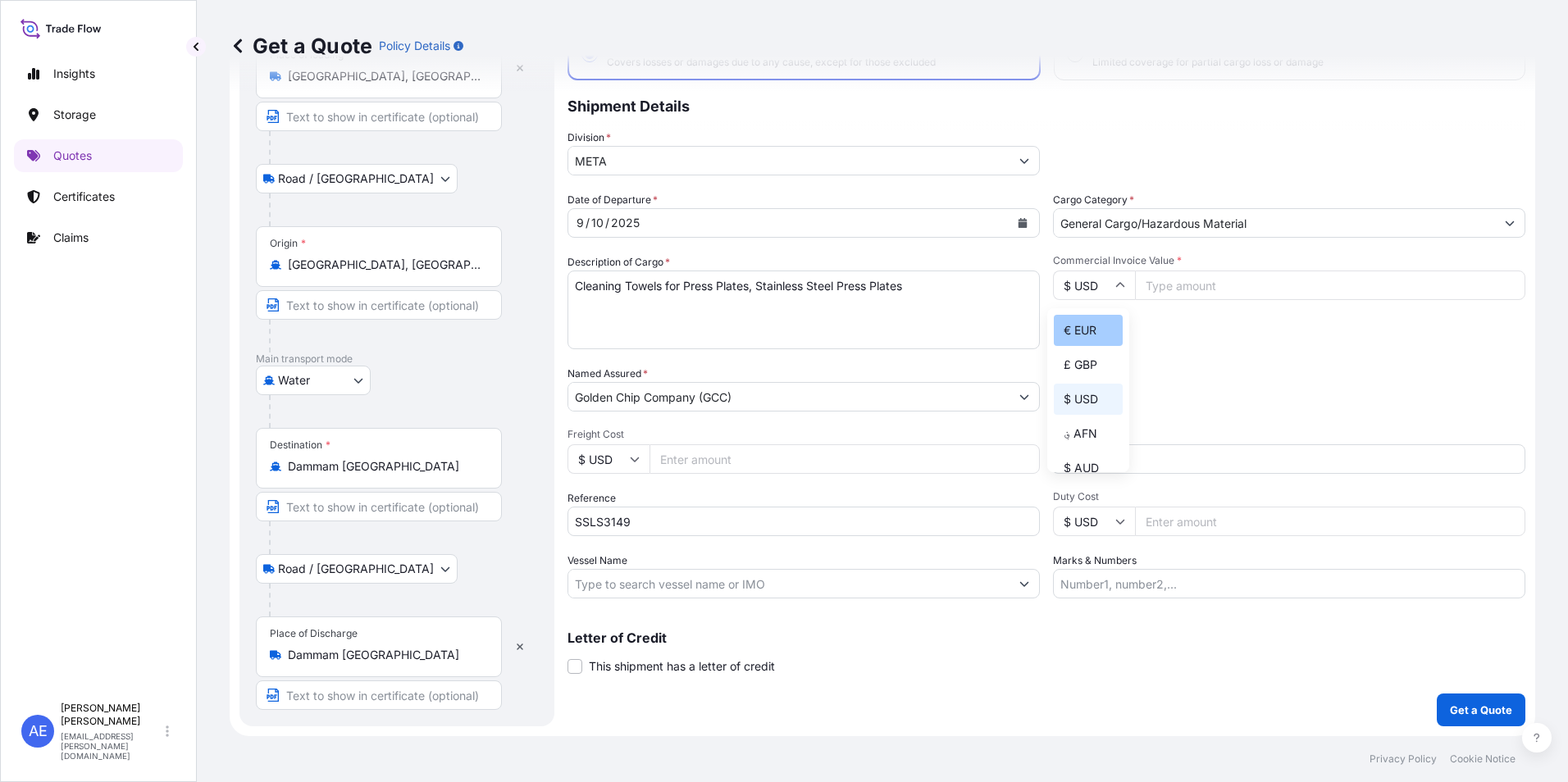
click at [1075, 330] on div "€ EUR" at bounding box center [1088, 330] width 69 height 31
type input "€ EUR"
click at [1164, 288] on input "Commercial Invoice Value *" at bounding box center [1329, 285] width 391 height 29
type input "8"
type input "5490"
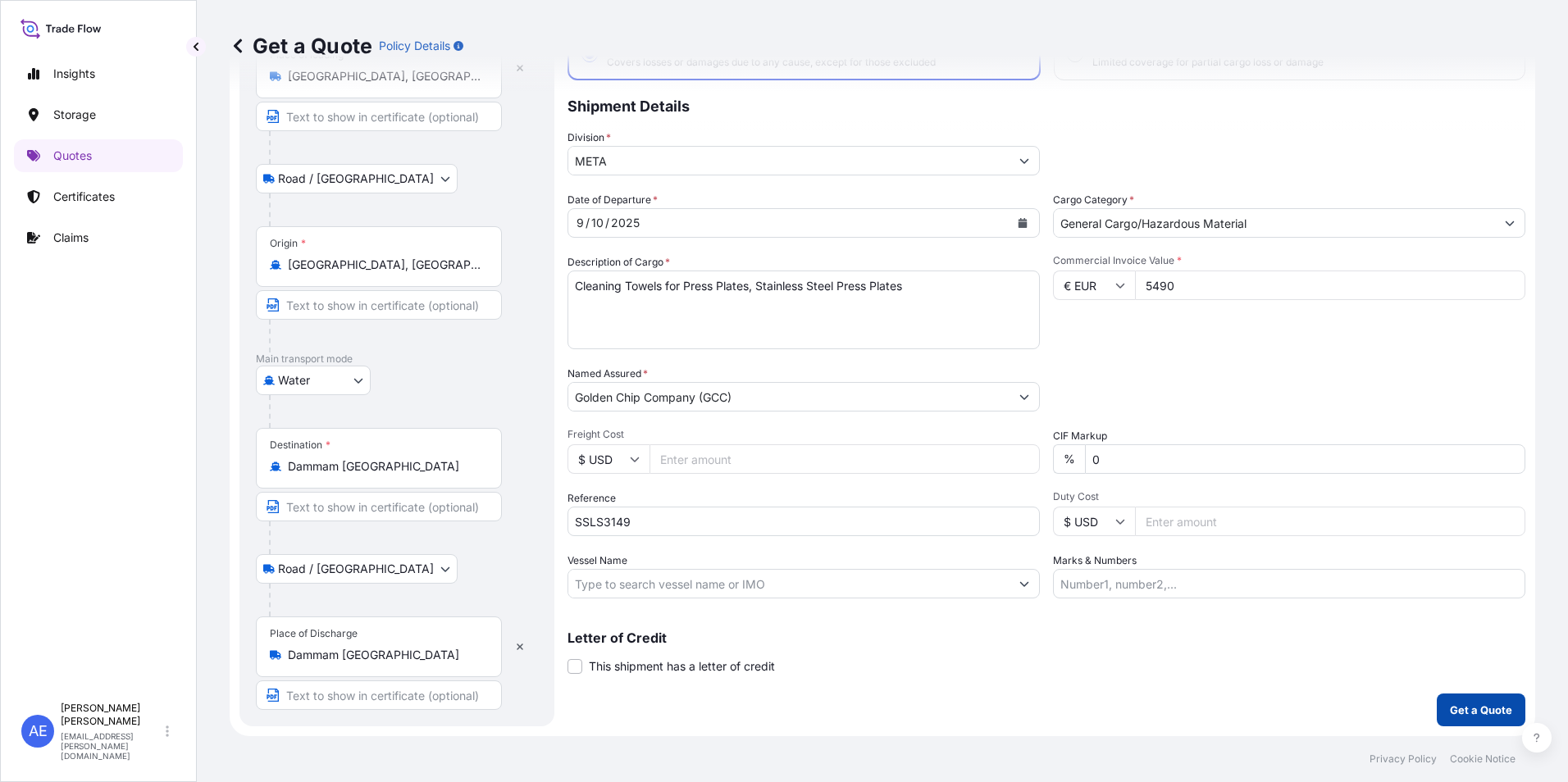
click at [1450, 707] on p "Get a Quote" at bounding box center [1481, 711] width 62 height 17
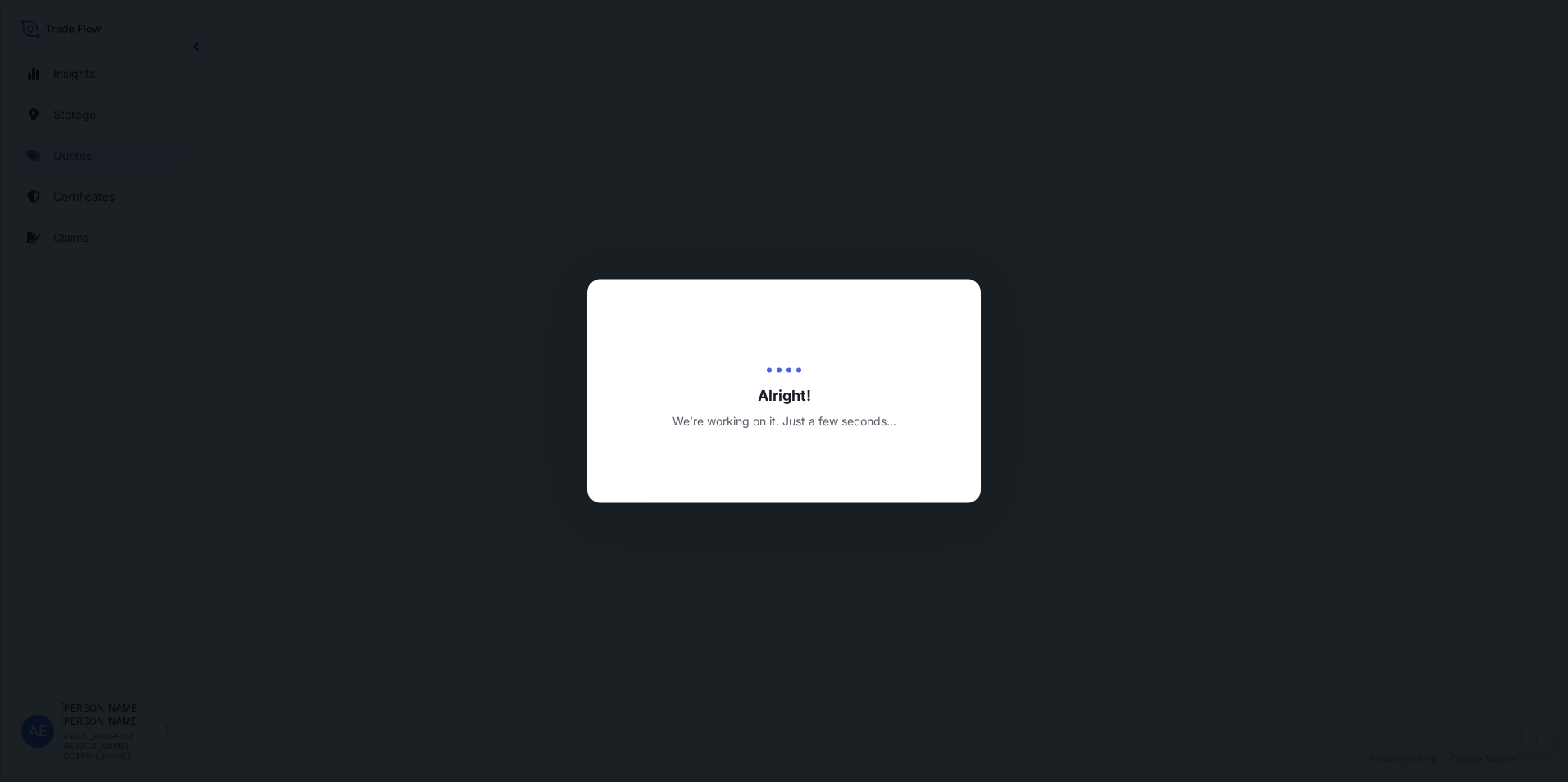
select select "Road / [GEOGRAPHIC_DATA]"
select select "Water"
select select "Road / [GEOGRAPHIC_DATA]"
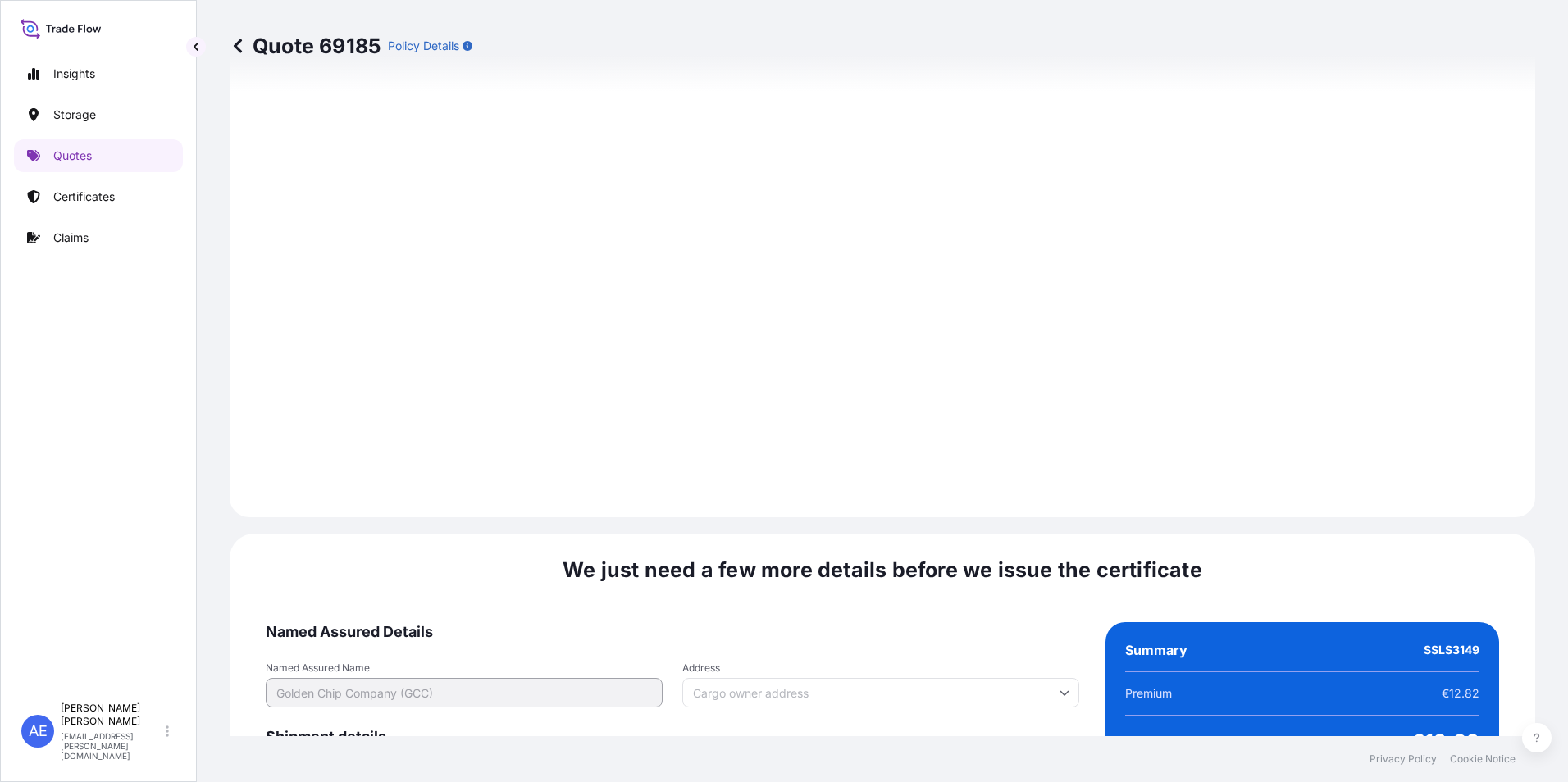
scroll to position [2526, 0]
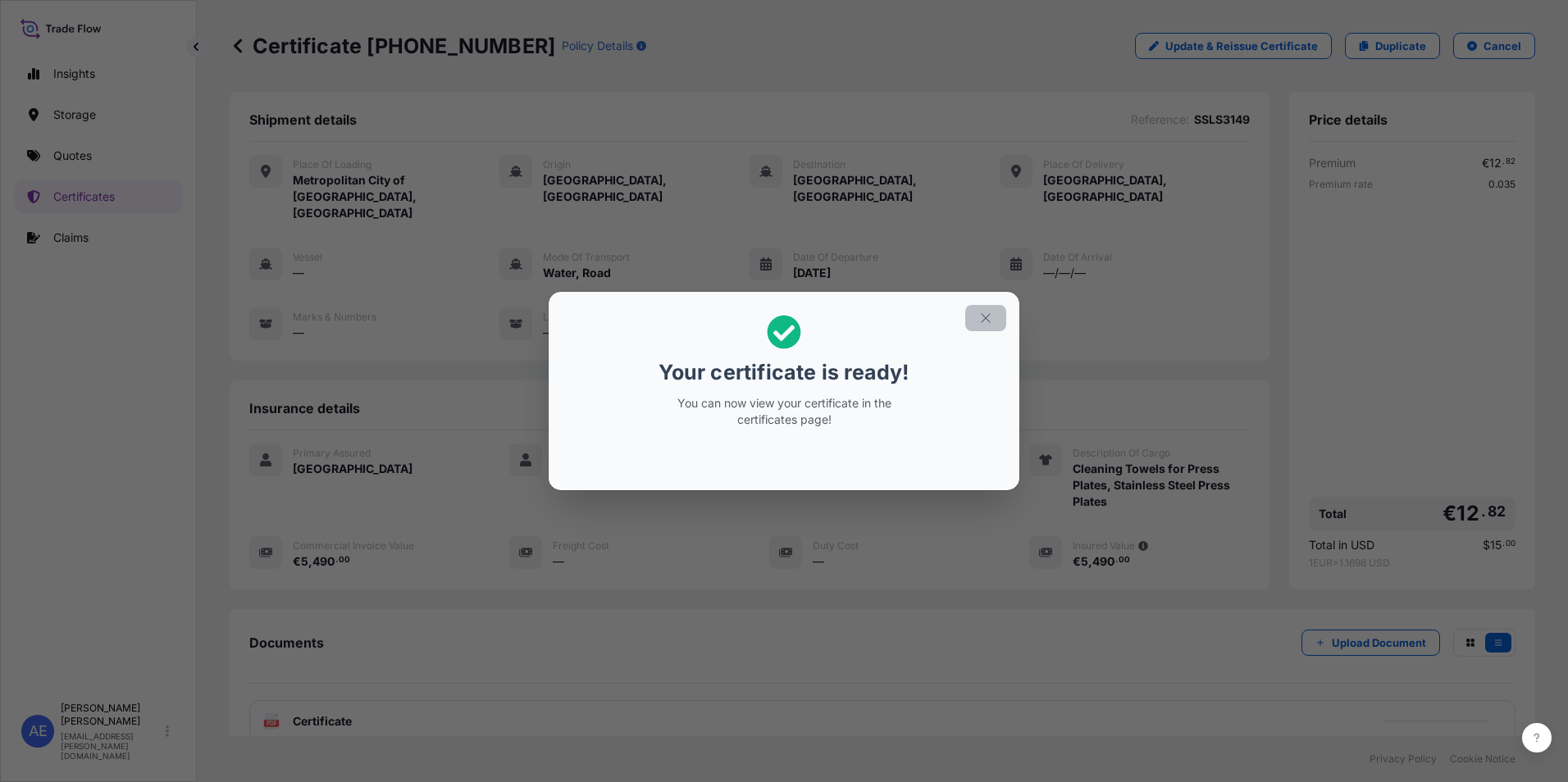
click at [984, 321] on icon "button" at bounding box center [986, 318] width 15 height 15
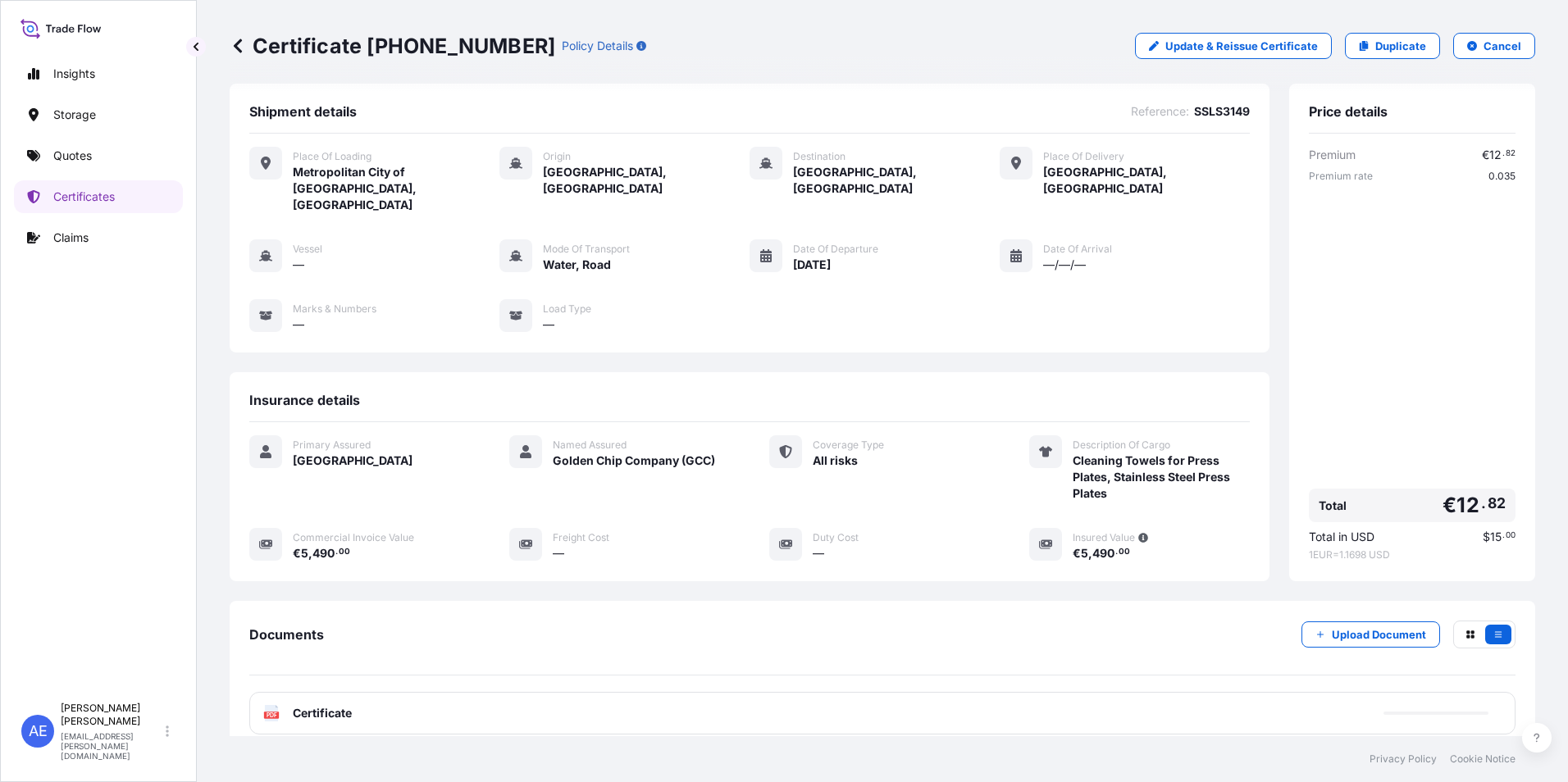
scroll to position [82, 0]
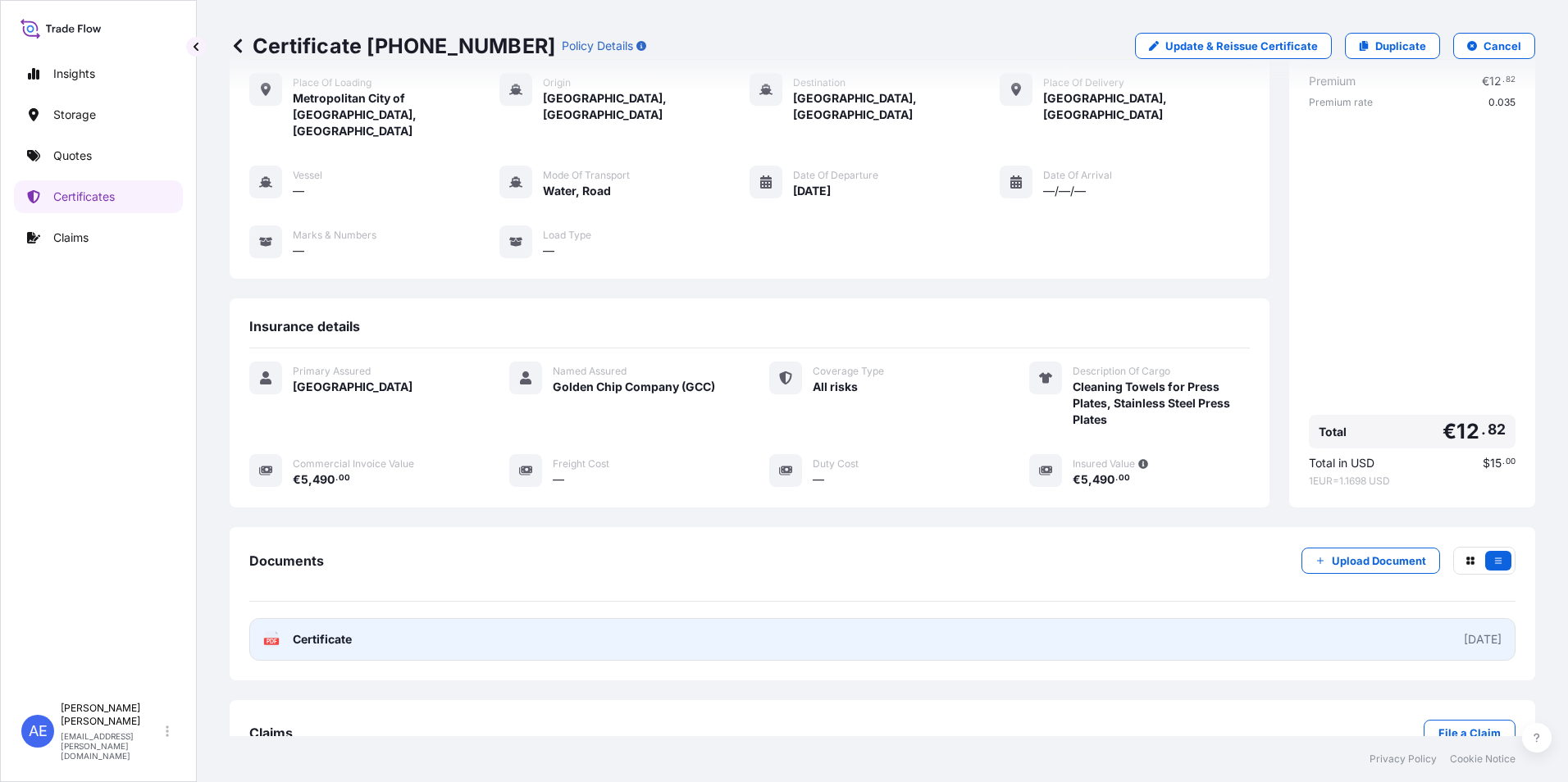
click at [670, 618] on link "PDF Certificate [DATE]" at bounding box center [882, 639] width 1266 height 43
